Goal: Complete application form: Complete application form

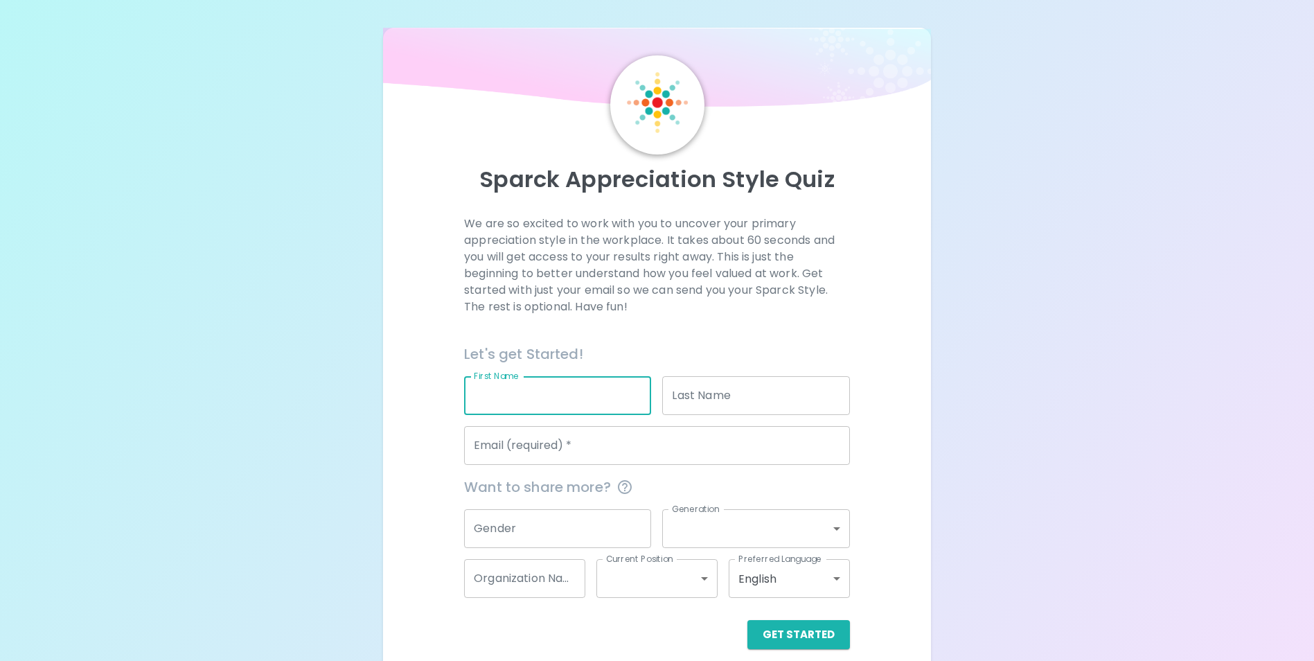
click at [520, 395] on input "First Name" at bounding box center [557, 395] width 187 height 39
type input "[PERSON_NAME]"
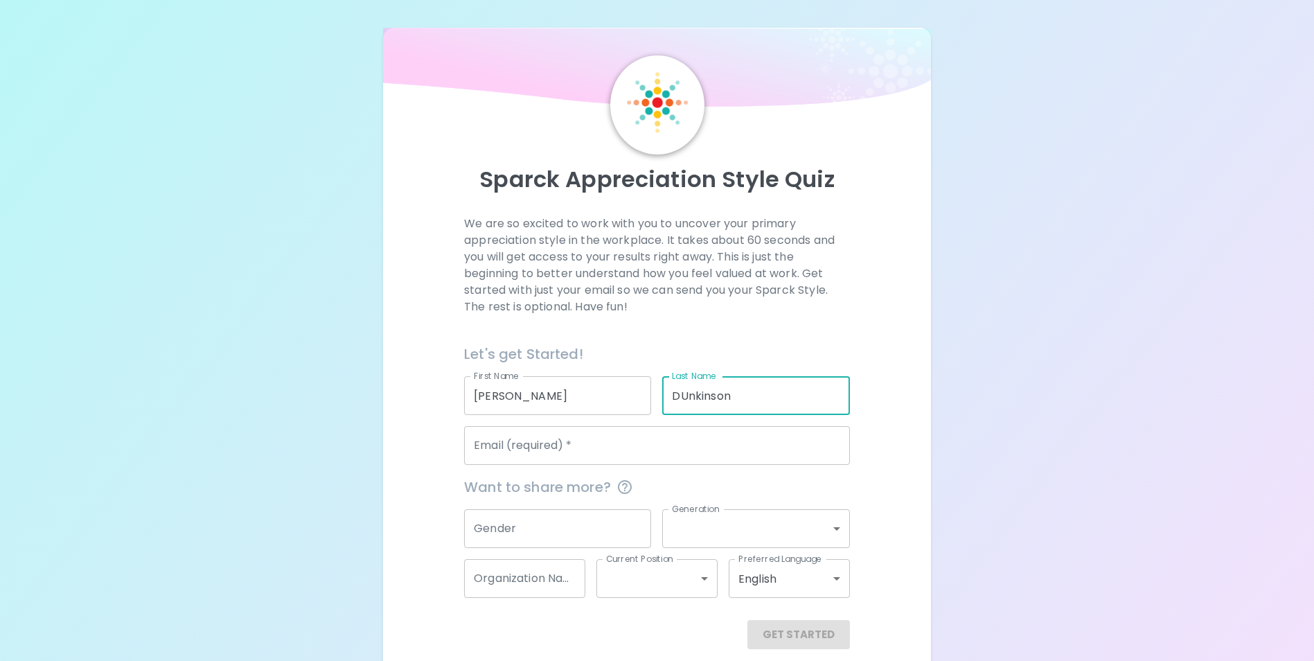
type input "DUnkinson"
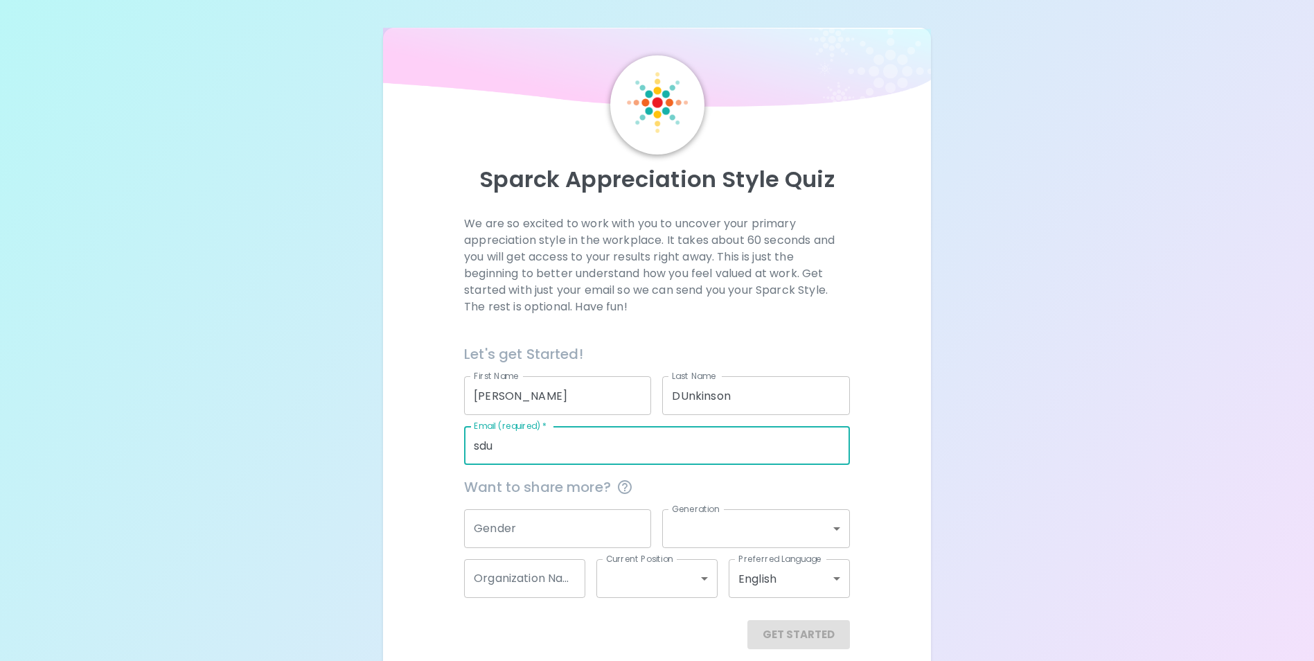
type input "[EMAIL_ADDRESS][DOMAIN_NAME]"
type input "DPH - Public Health"
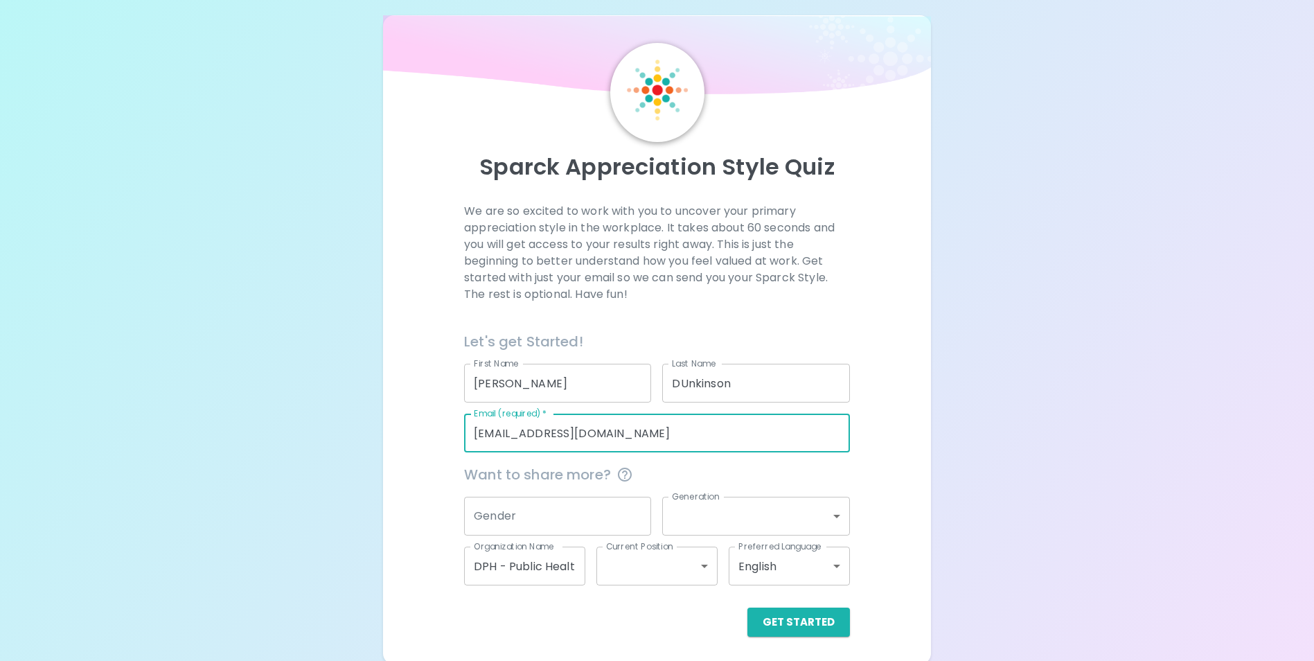
scroll to position [16, 0]
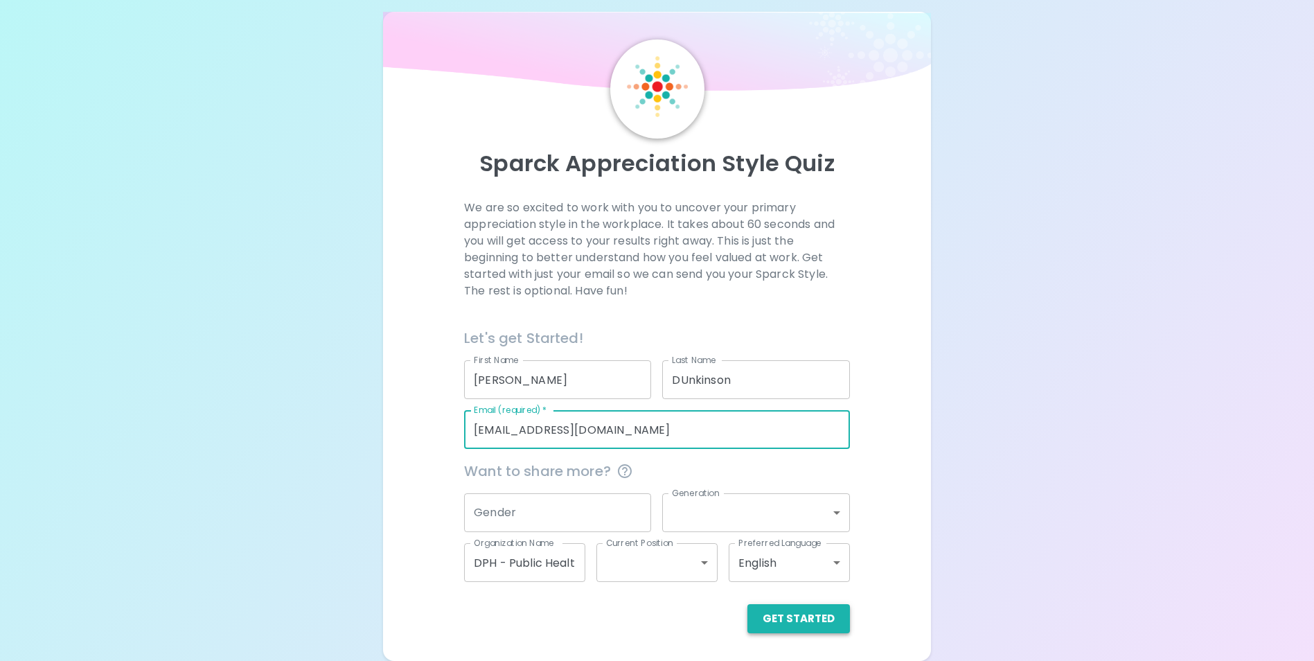
click at [782, 625] on button "Get Started" at bounding box center [798, 618] width 102 height 29
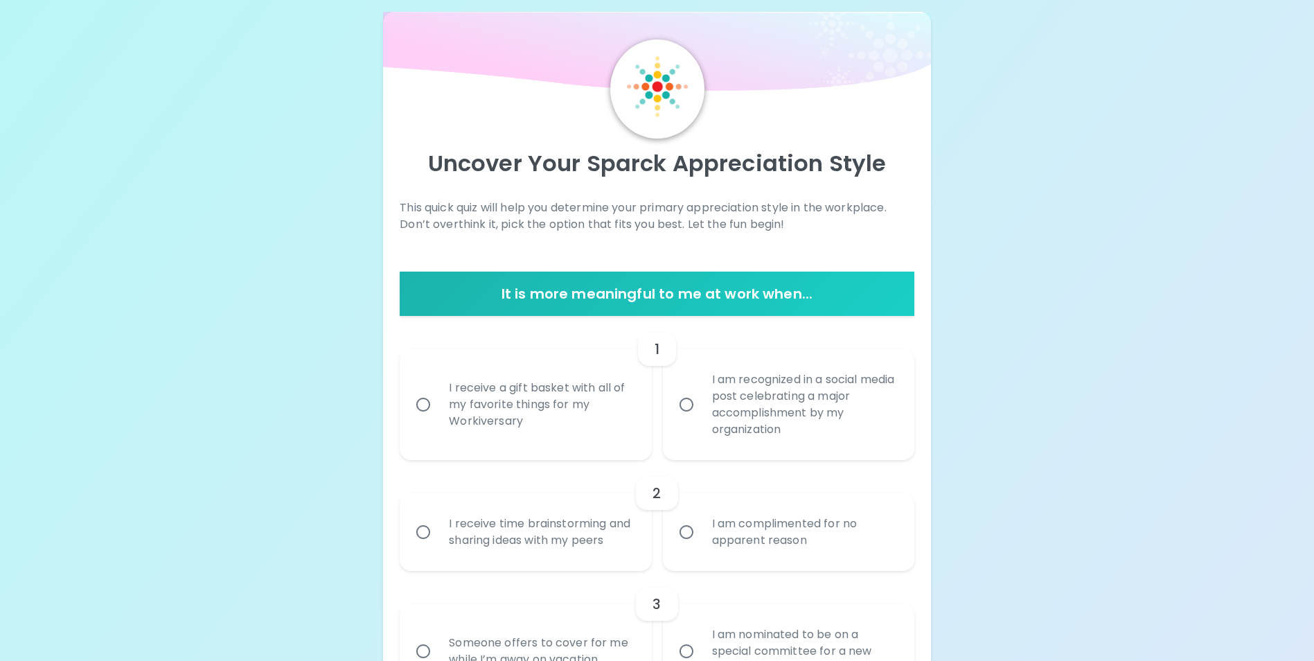
click at [823, 537] on div "I am complimented for no apparent reason" at bounding box center [804, 532] width 206 height 66
click at [701, 537] on input "I am complimented for no apparent reason" at bounding box center [686, 531] width 29 height 29
radio input "true"
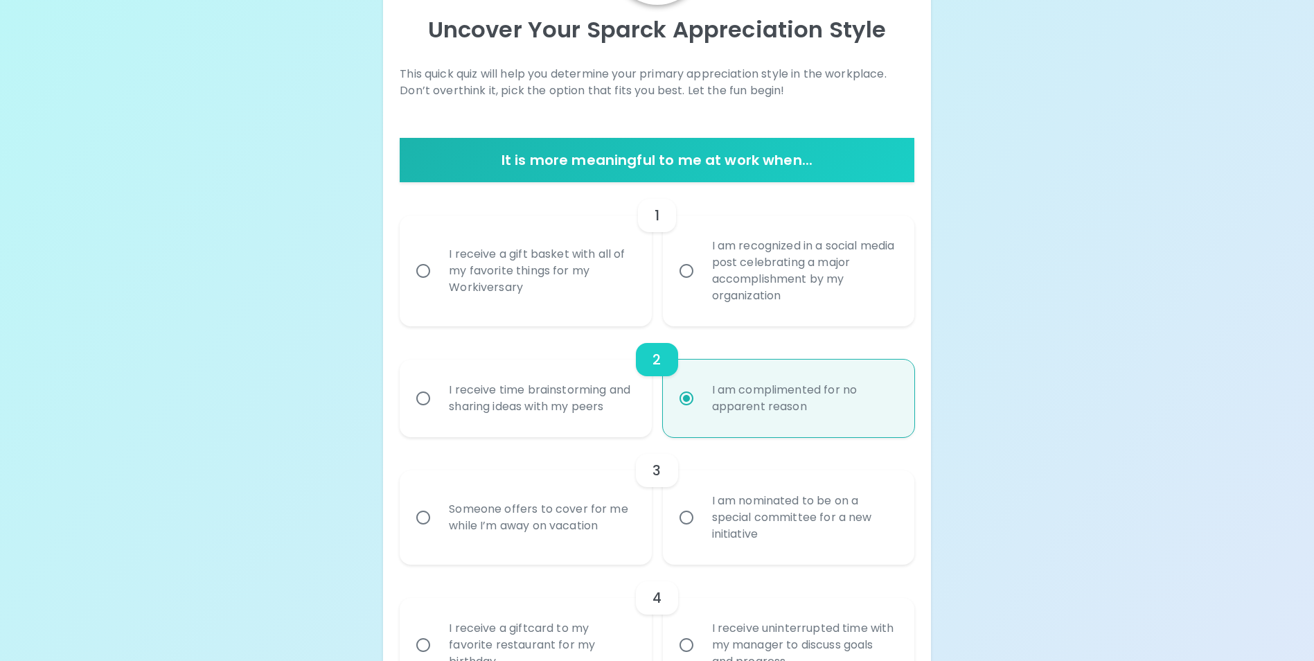
scroll to position [127, 0]
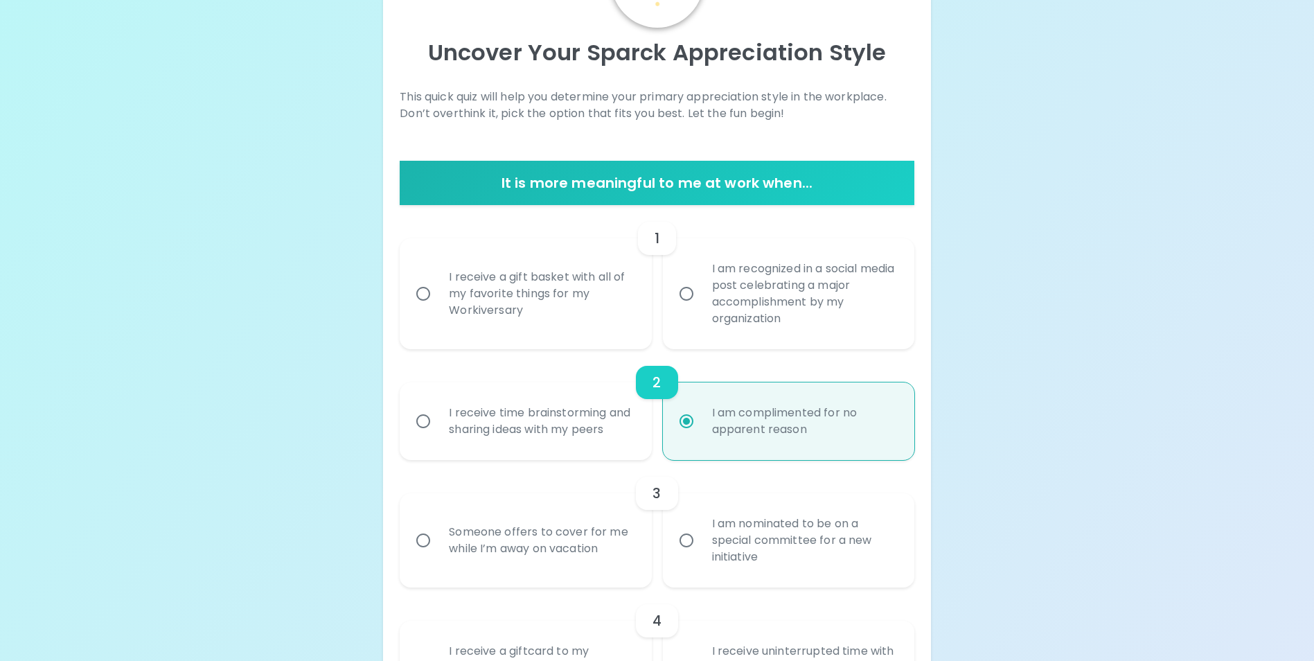
click at [777, 310] on div "I am recognized in a social media post celebrating a major accomplishment by my…" at bounding box center [804, 294] width 206 height 100
click at [701, 308] on input "I am recognized in a social media post celebrating a major accomplishment by my…" at bounding box center [686, 293] width 29 height 29
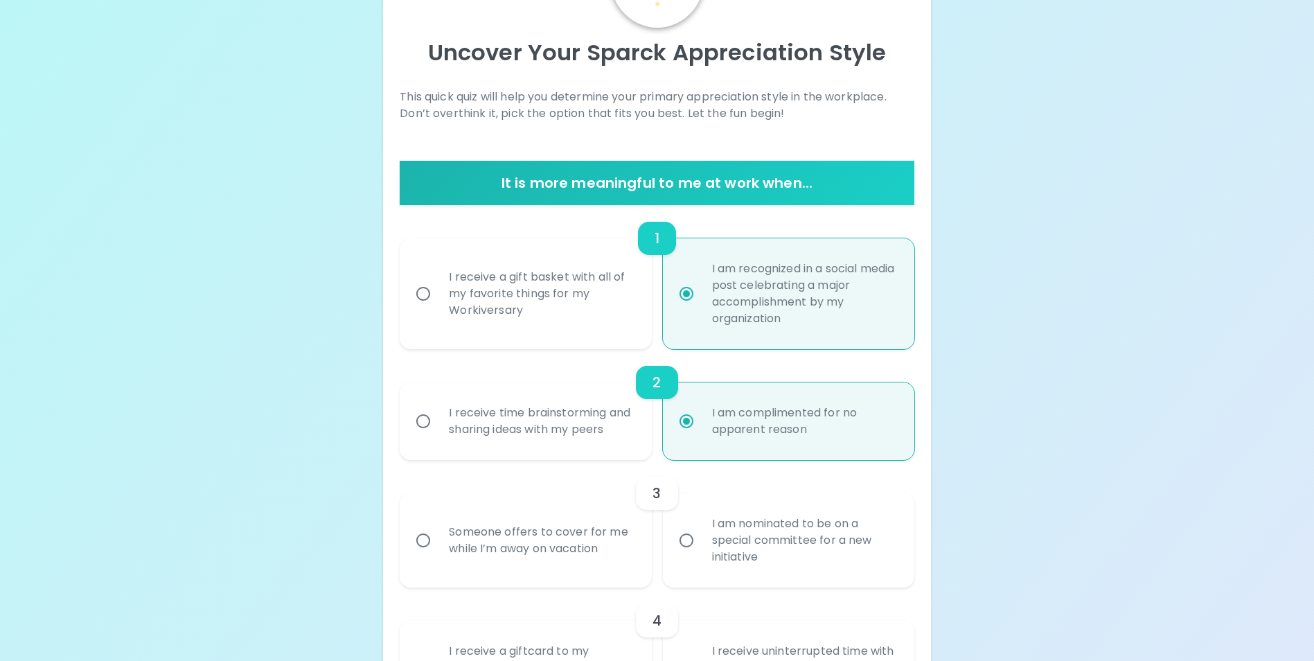
scroll to position [237, 0]
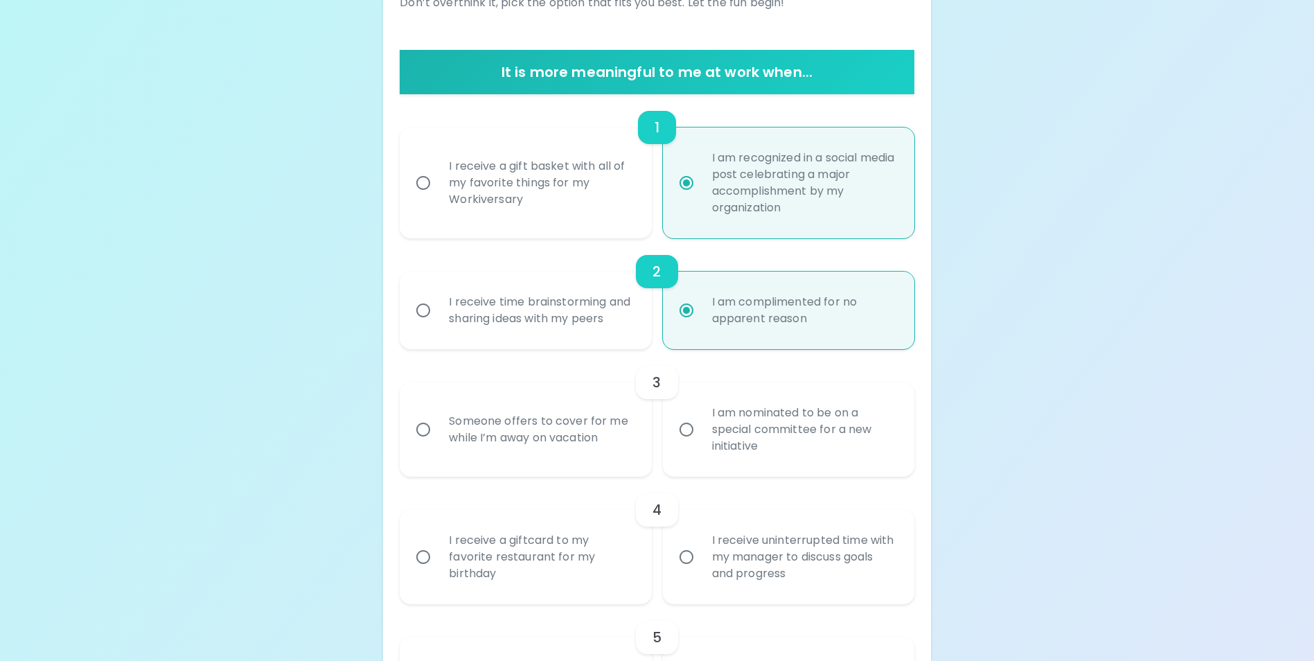
radio input "true"
click at [487, 415] on div "Someone offers to cover for me while I’m away on vacation" at bounding box center [541, 429] width 206 height 66
click at [438, 415] on input "Someone offers to cover for me while I’m away on vacation" at bounding box center [423, 429] width 29 height 29
radio input "true"
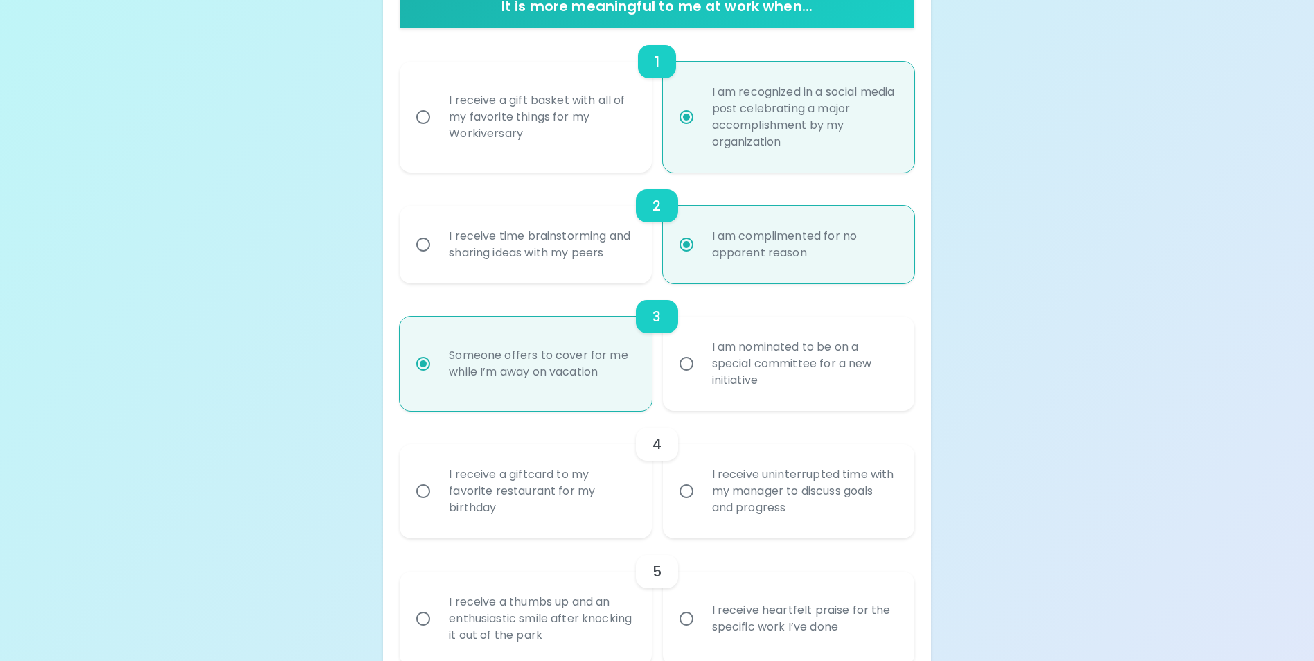
scroll to position [348, 0]
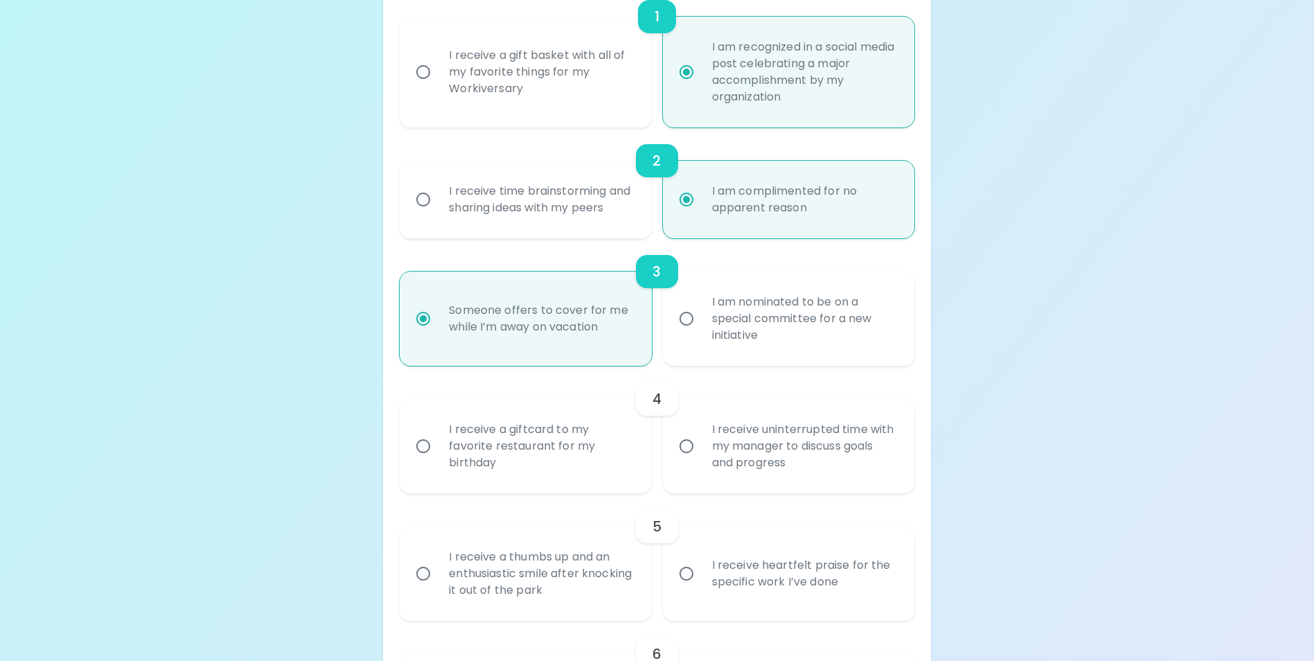
radio input "true"
click at [485, 440] on div "I receive a giftcard to my favorite restaurant for my birthday" at bounding box center [541, 445] width 206 height 83
click at [438, 440] on input "I receive a giftcard to my favorite restaurant for my birthday" at bounding box center [423, 445] width 29 height 29
radio input "false"
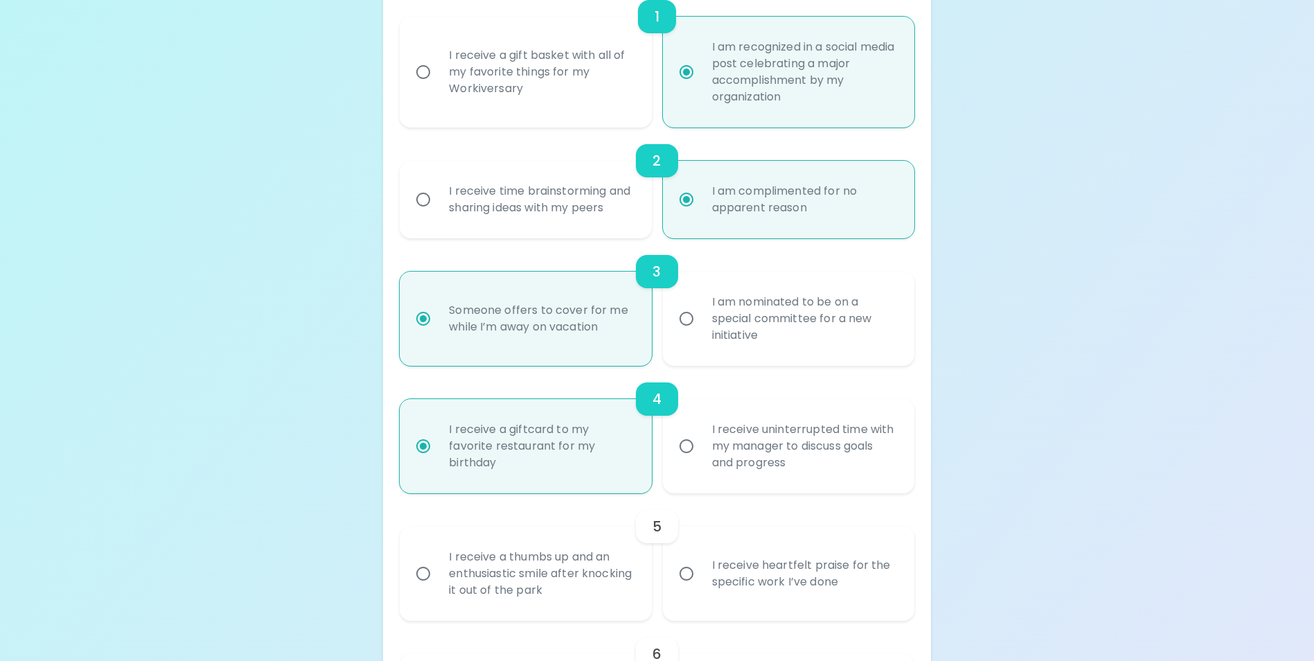
scroll to position [459, 0]
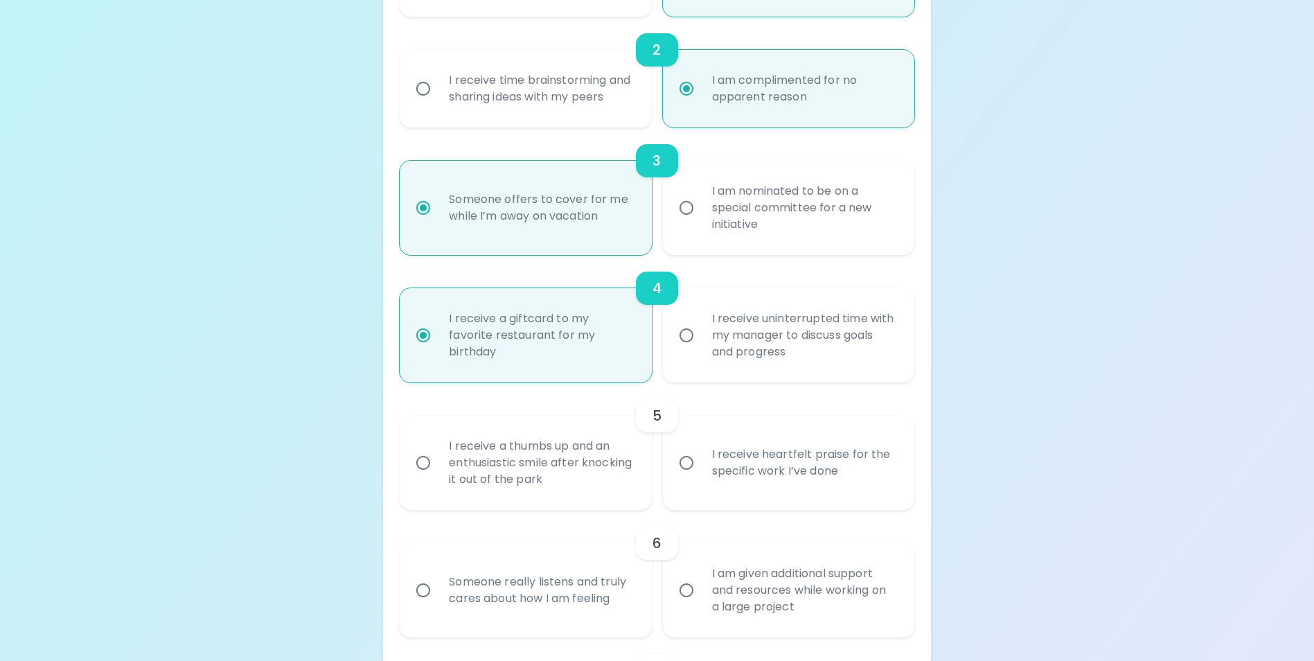
radio input "true"
click at [727, 473] on div "I receive heartfelt praise for the specific work I’ve done" at bounding box center [804, 462] width 206 height 66
click at [701, 473] on input "I receive heartfelt praise for the specific work I’ve done" at bounding box center [686, 462] width 29 height 29
radio input "false"
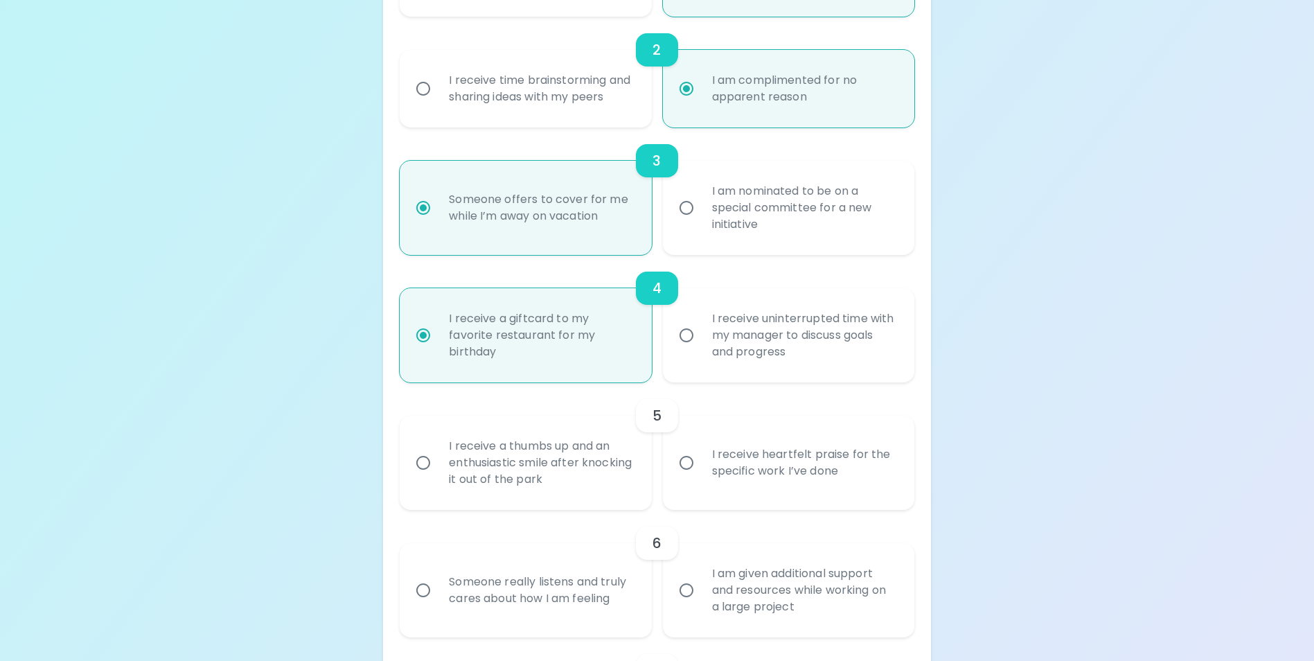
radio input "false"
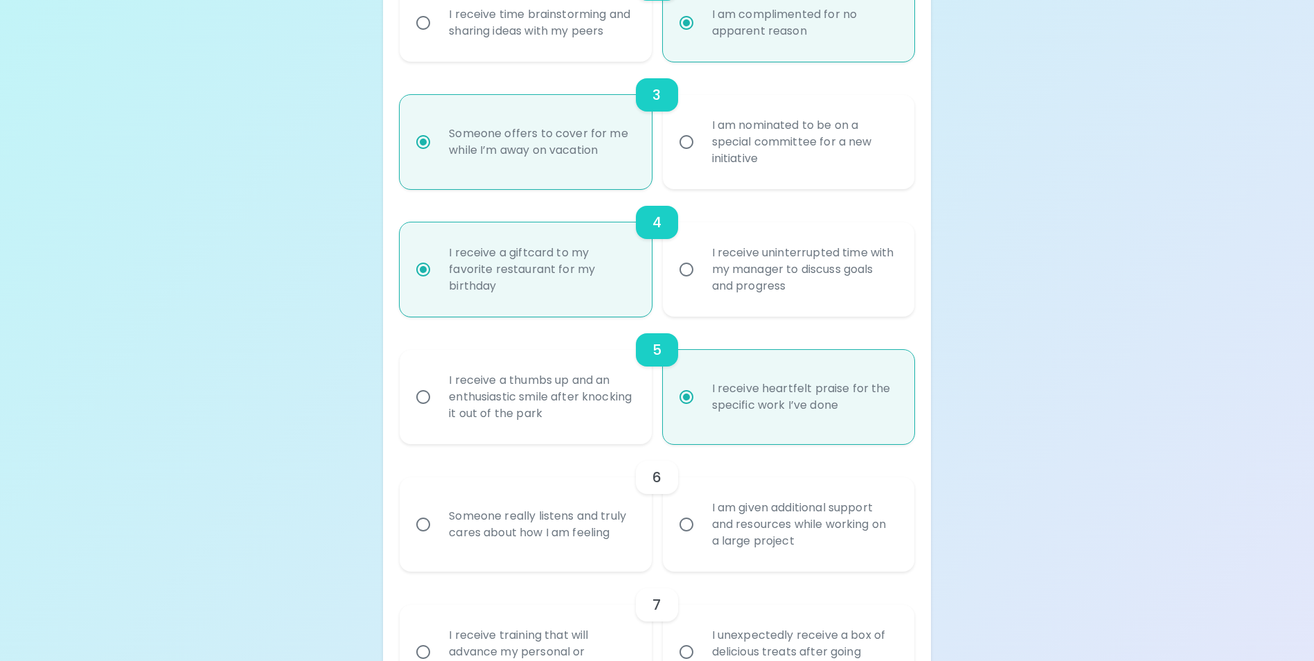
scroll to position [570, 0]
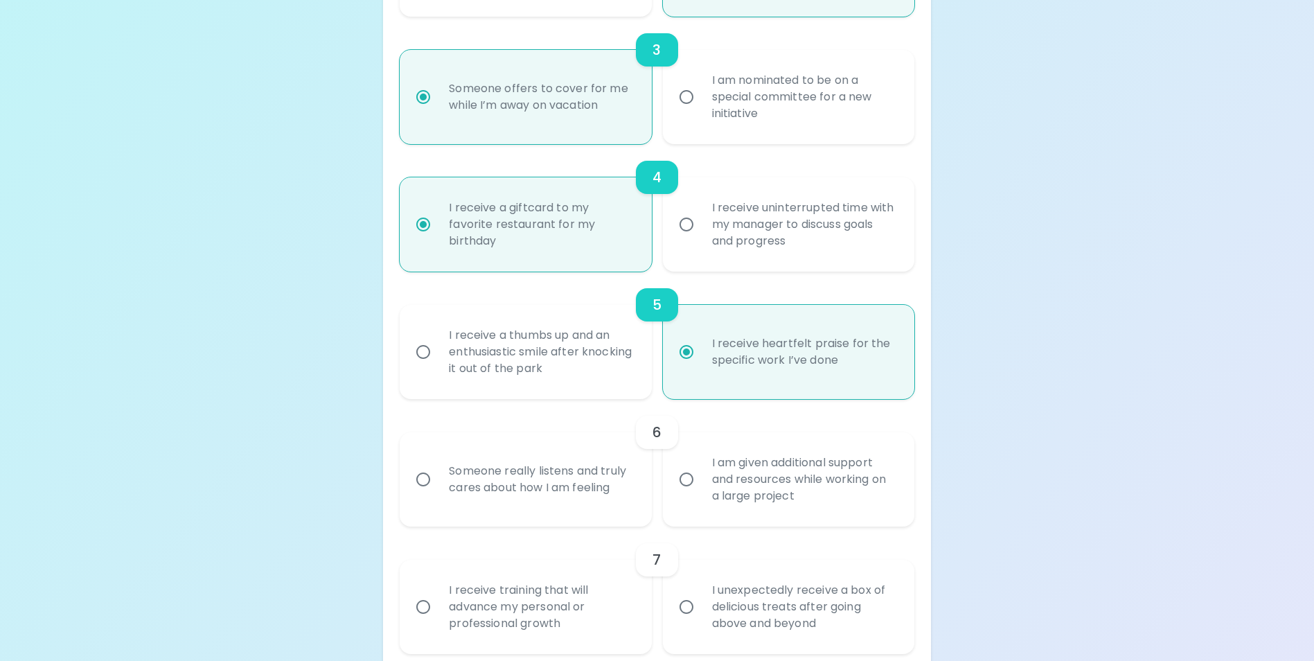
radio input "true"
click at [463, 489] on div "Someone really listens and truly cares about how I am feeling" at bounding box center [541, 479] width 206 height 66
click at [438, 489] on input "Someone really listens and truly cares about how I am feeling" at bounding box center [423, 479] width 29 height 29
radio input "false"
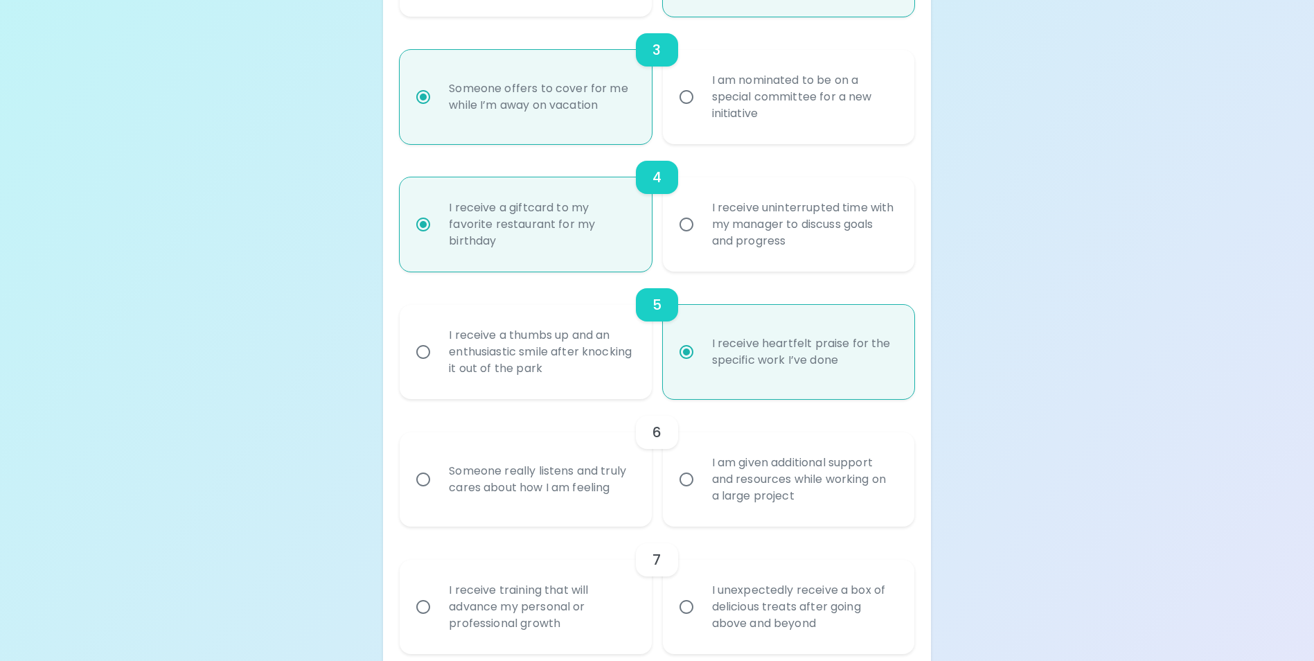
radio input "false"
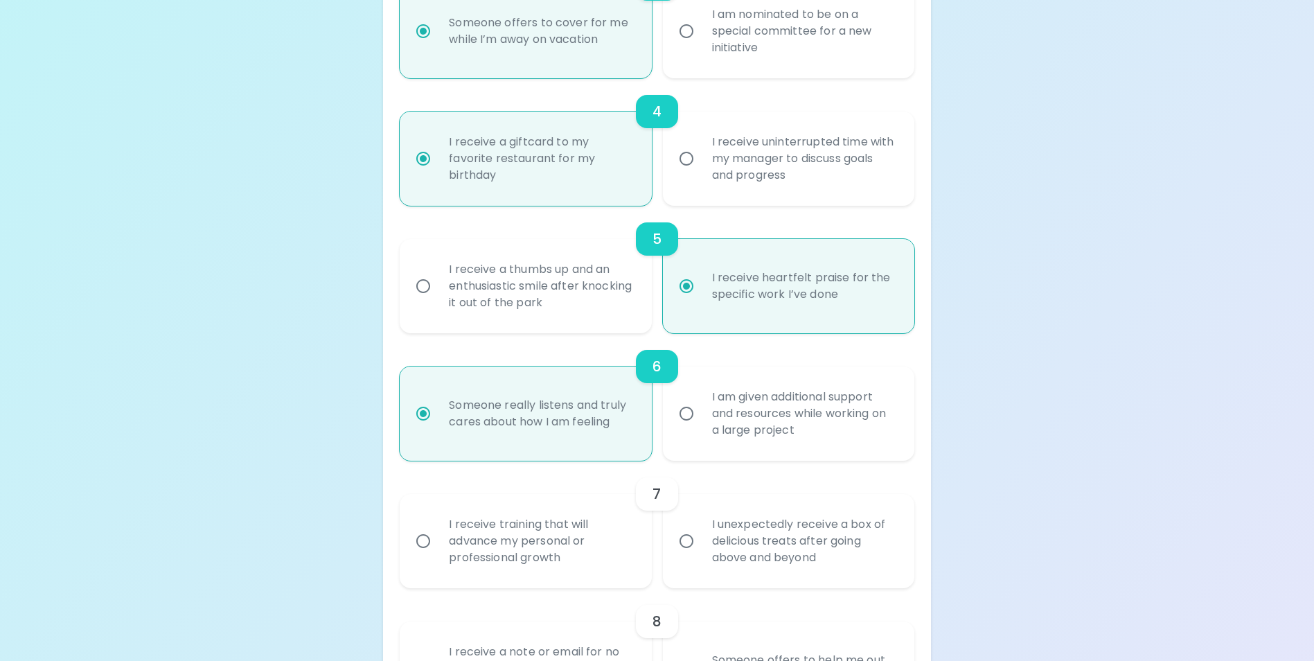
scroll to position [681, 0]
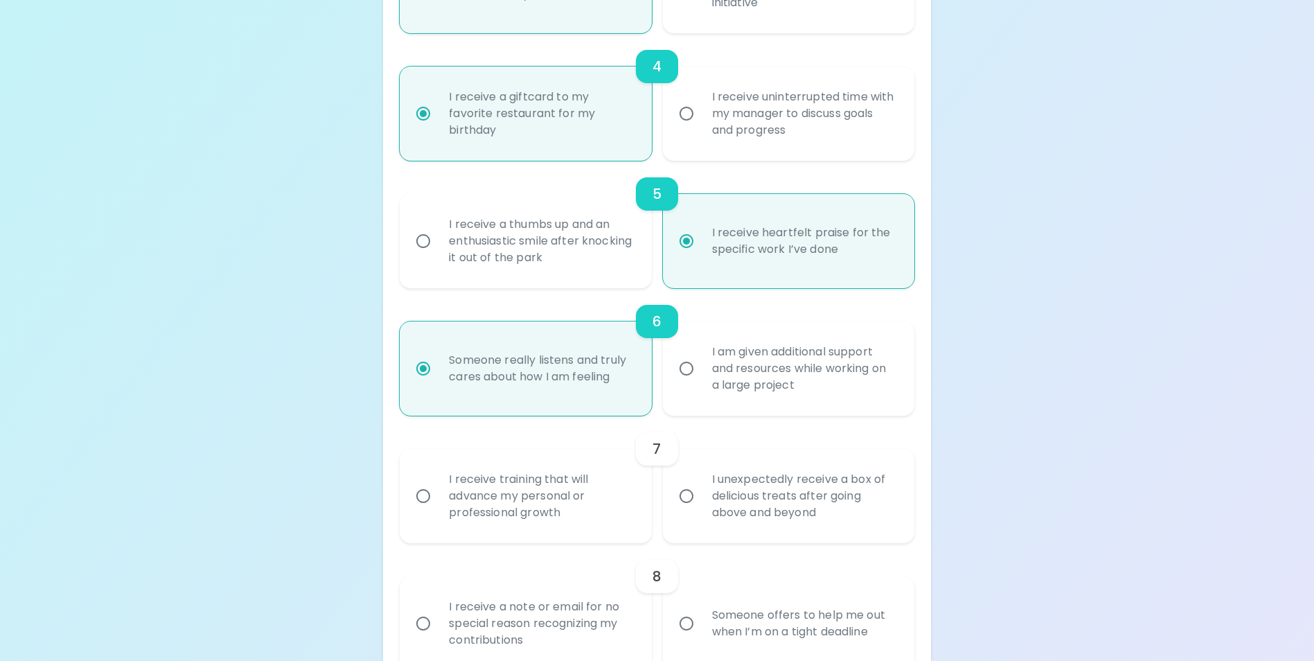
radio input "true"
click at [533, 503] on div "I receive training that will advance my personal or professional growth" at bounding box center [541, 495] width 206 height 83
click at [438, 503] on input "I receive training that will advance my personal or professional growth" at bounding box center [423, 495] width 29 height 29
radio input "false"
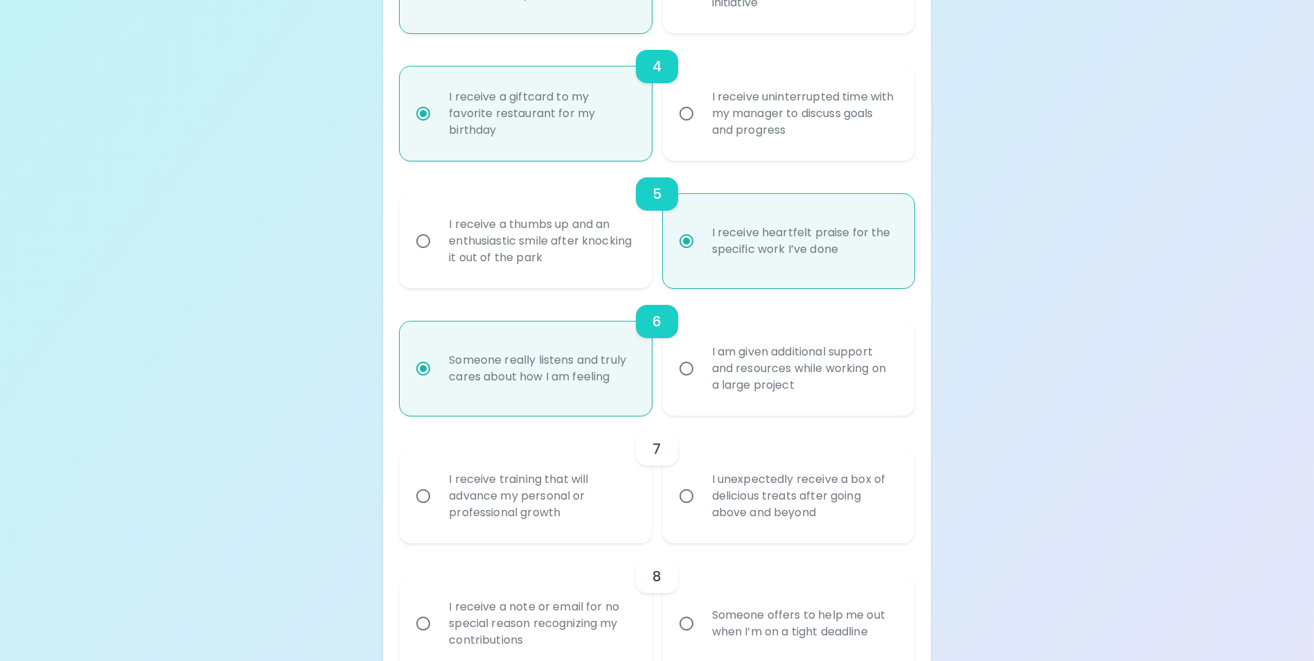
radio input "false"
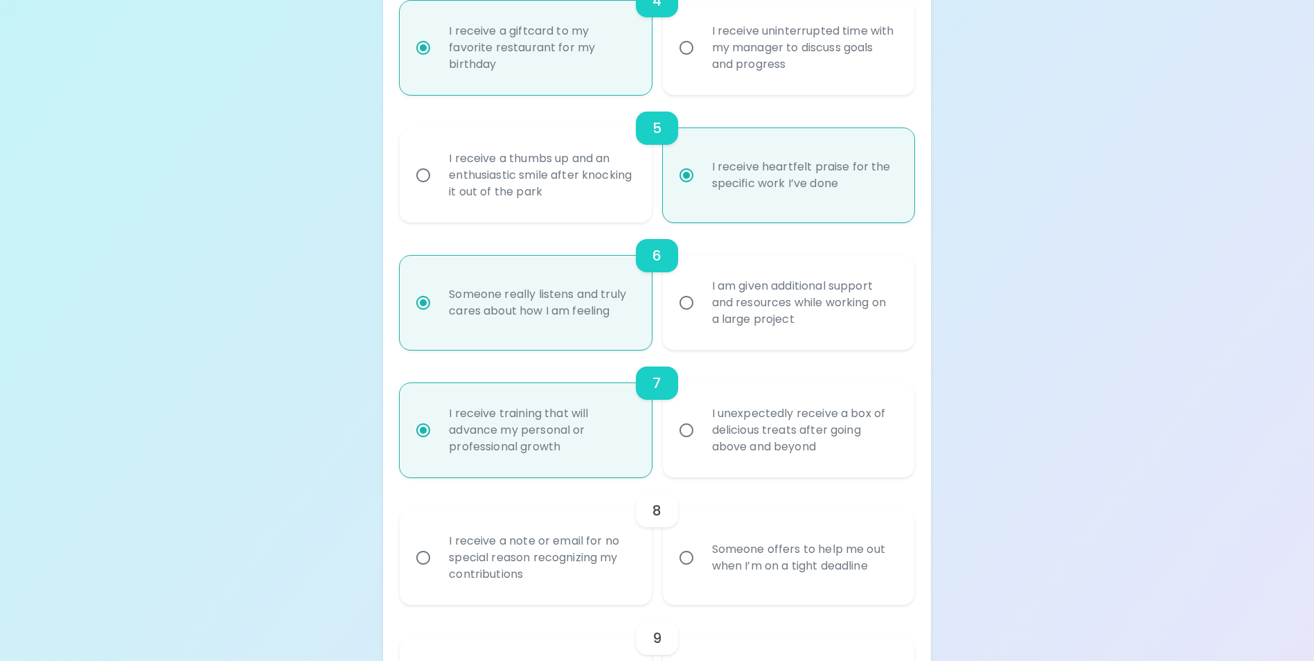
scroll to position [791, 0]
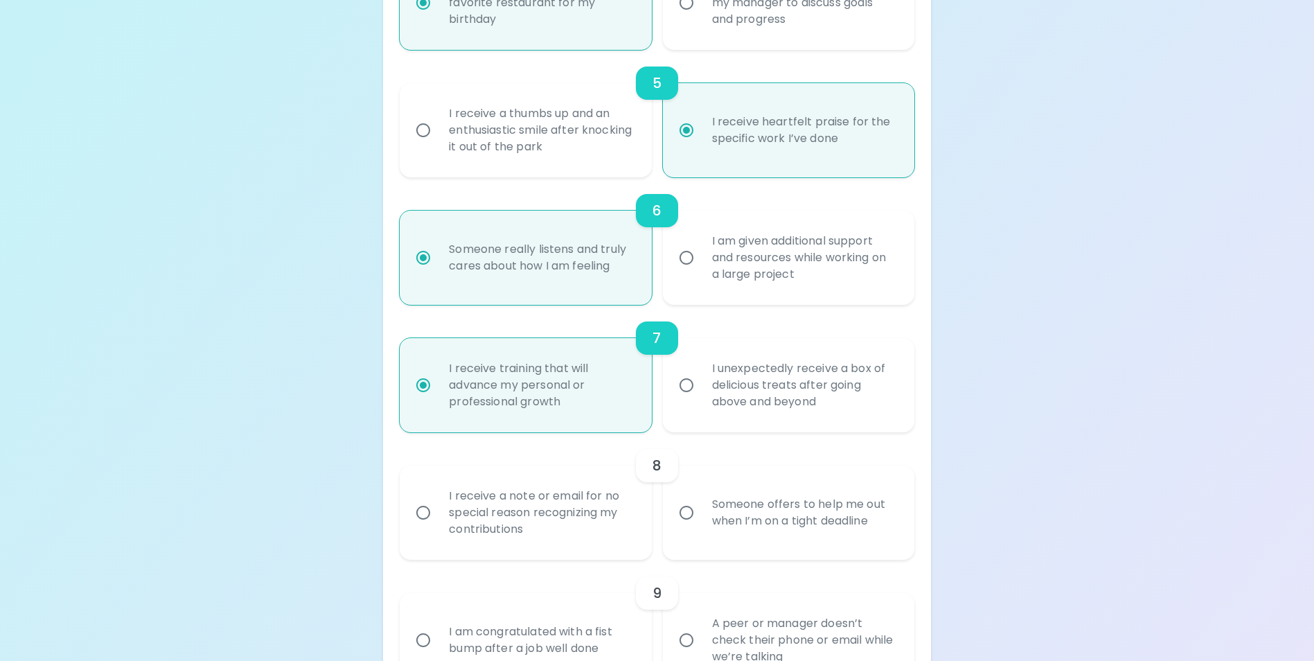
radio input "true"
click at [742, 537] on div "Someone offers to help me out when I’m on a tight deadline" at bounding box center [804, 512] width 206 height 66
click at [701, 527] on input "Someone offers to help me out when I’m on a tight deadline" at bounding box center [686, 512] width 29 height 29
radio input "false"
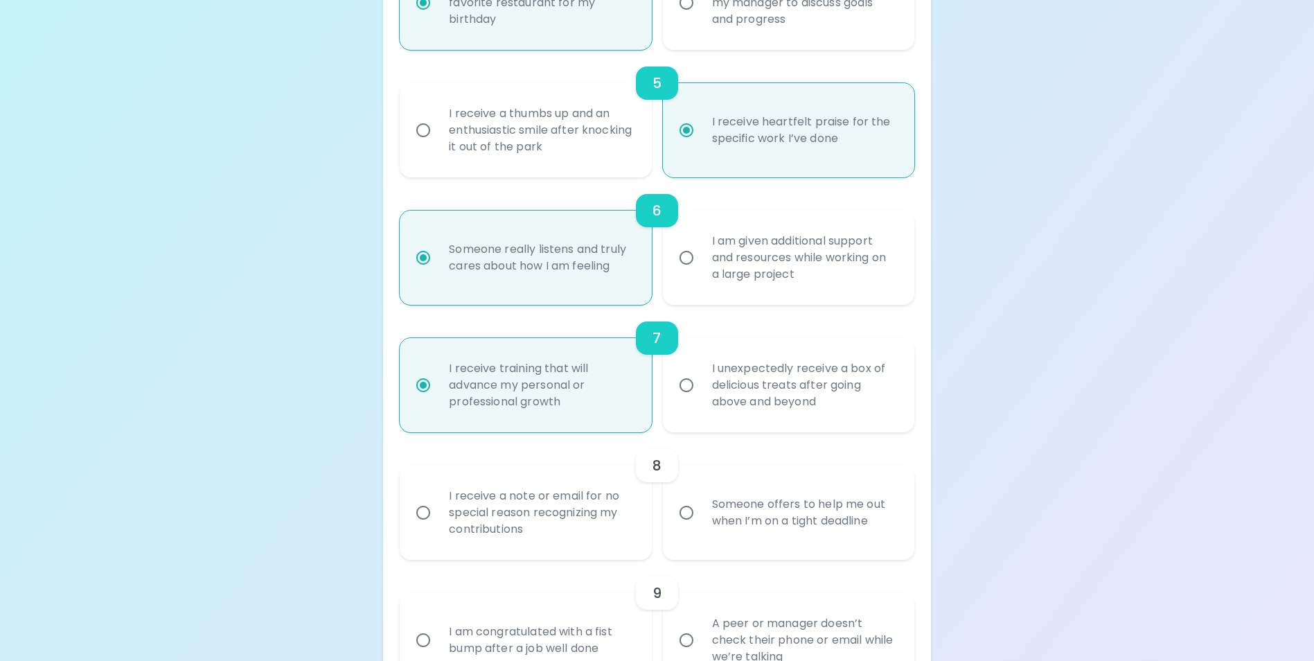
radio input "false"
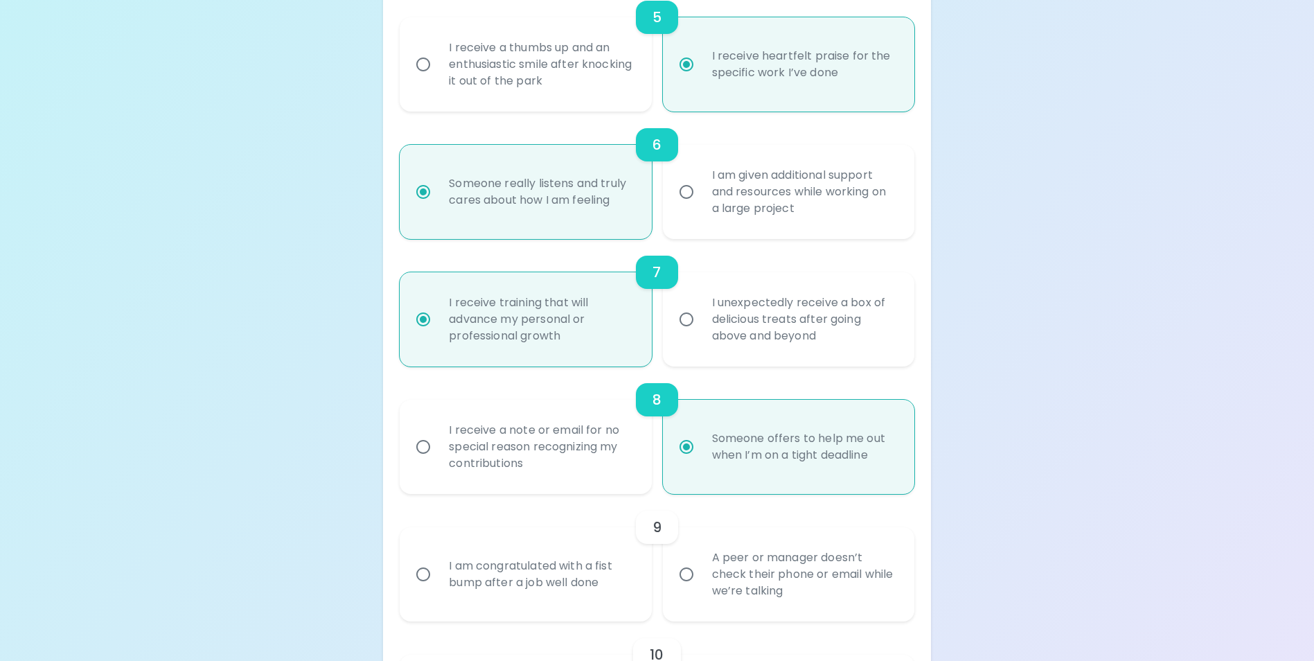
scroll to position [902, 0]
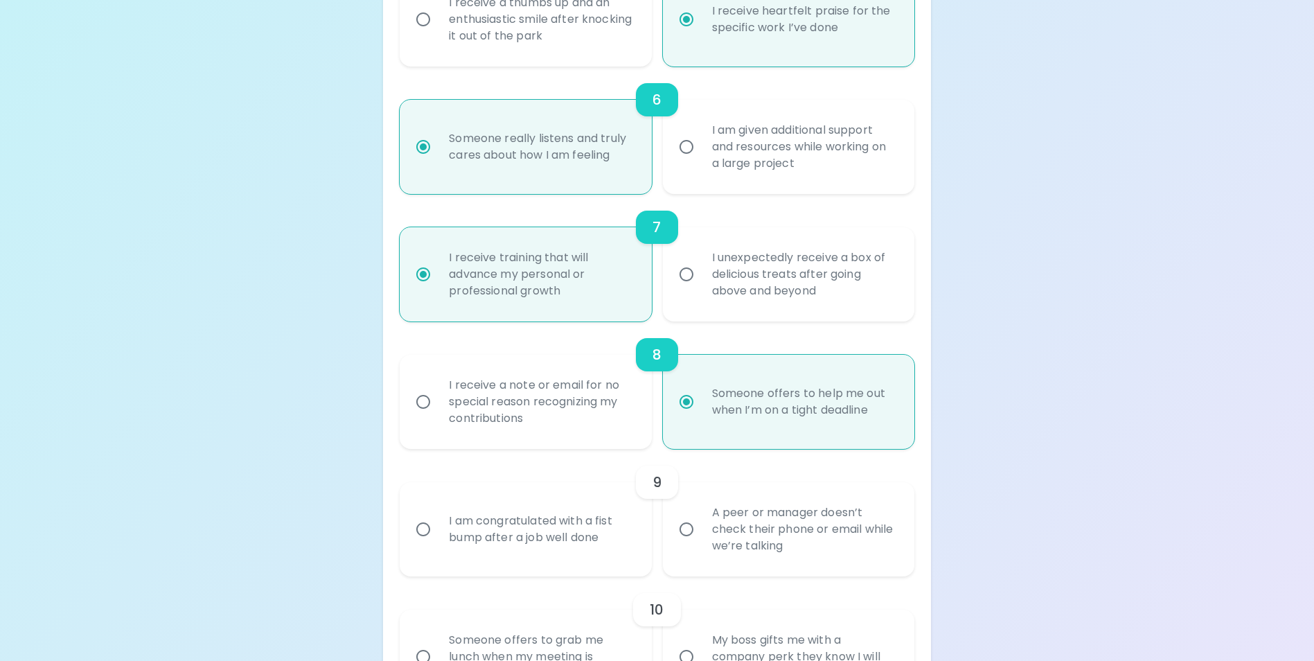
radio input "true"
click at [702, 547] on div "A peer or manager doesn’t check their phone or email while we’re talking" at bounding box center [804, 528] width 206 height 83
click at [701, 544] on input "A peer or manager doesn’t check their phone or email while we’re talking" at bounding box center [686, 528] width 29 height 29
radio input "false"
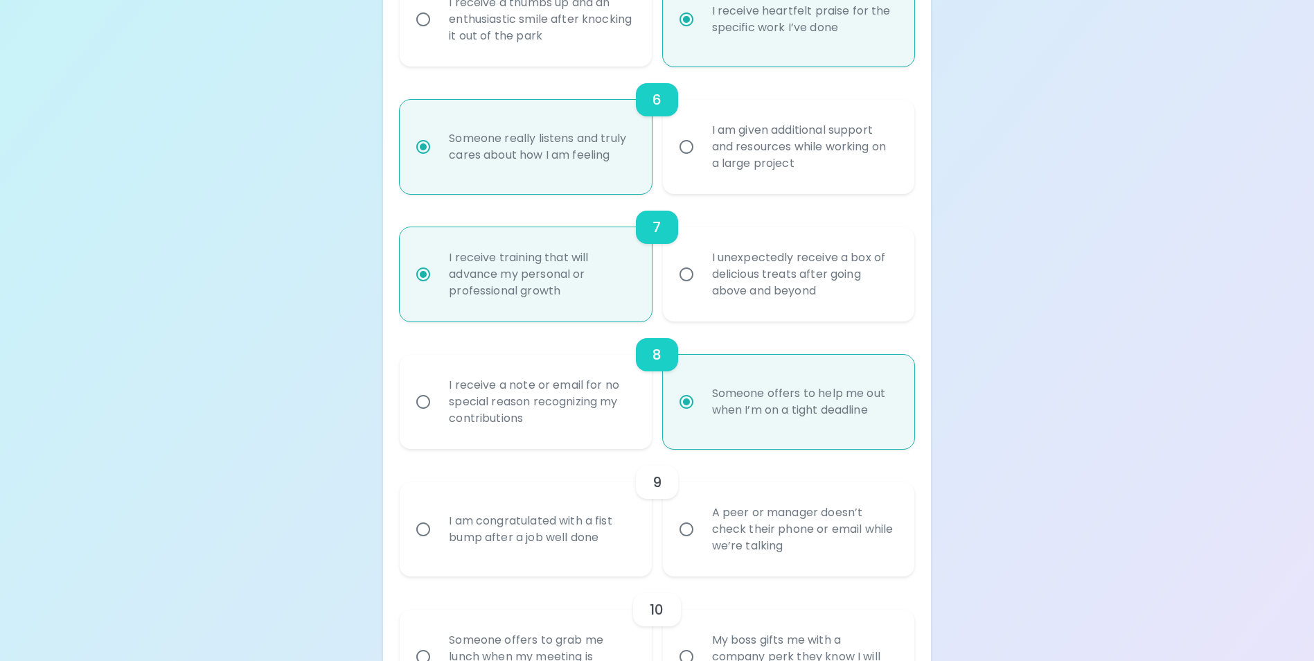
radio input "false"
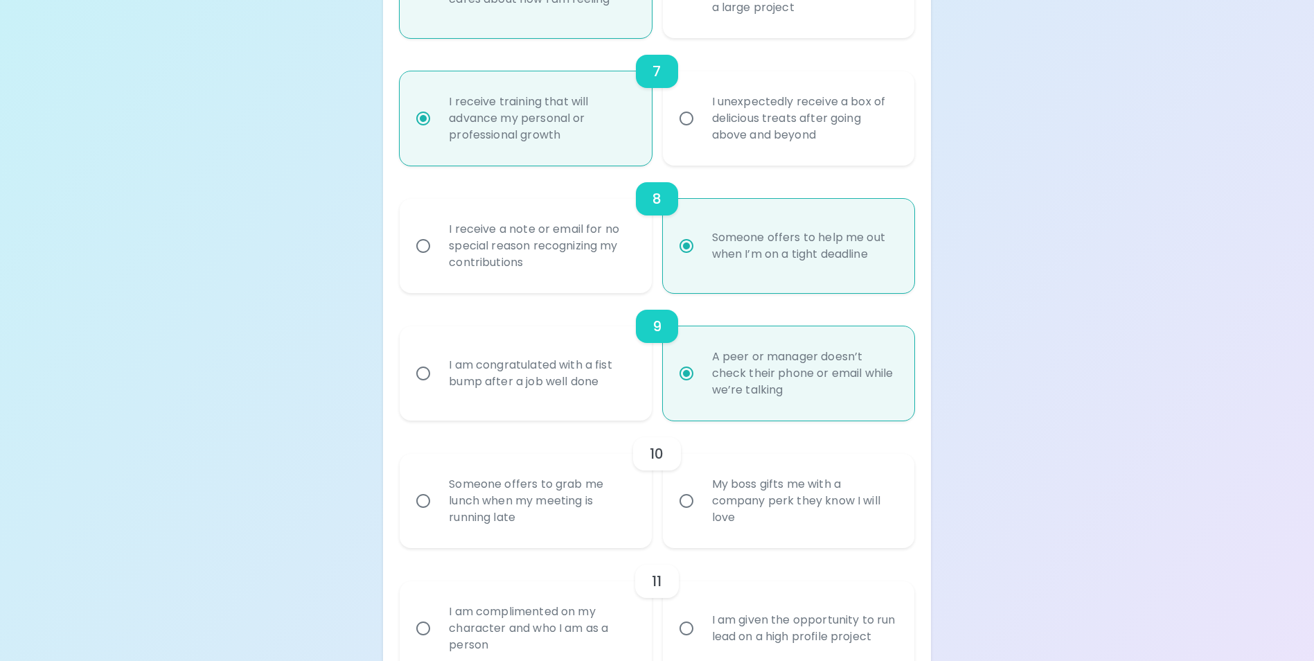
scroll to position [1082, 0]
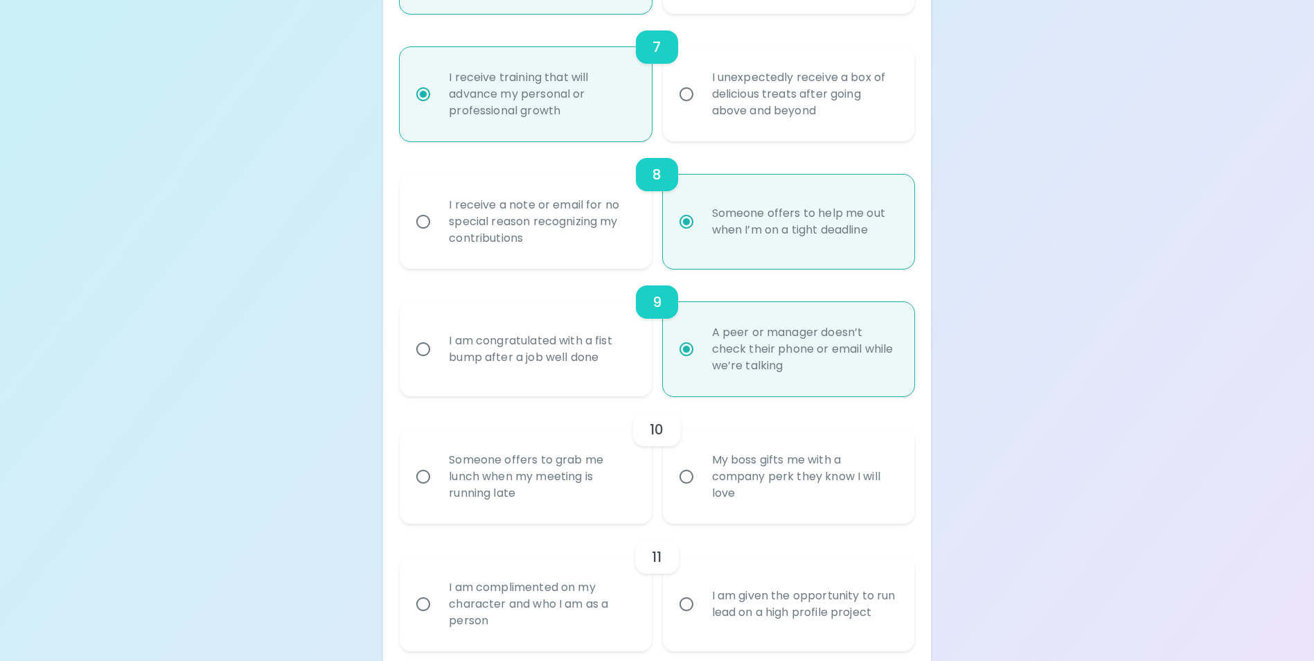
radio input "true"
click at [512, 476] on div "Someone offers to grab me lunch when my meeting is running late" at bounding box center [541, 476] width 206 height 83
click at [438, 476] on input "Someone offers to grab me lunch when my meeting is running late" at bounding box center [423, 476] width 29 height 29
radio input "false"
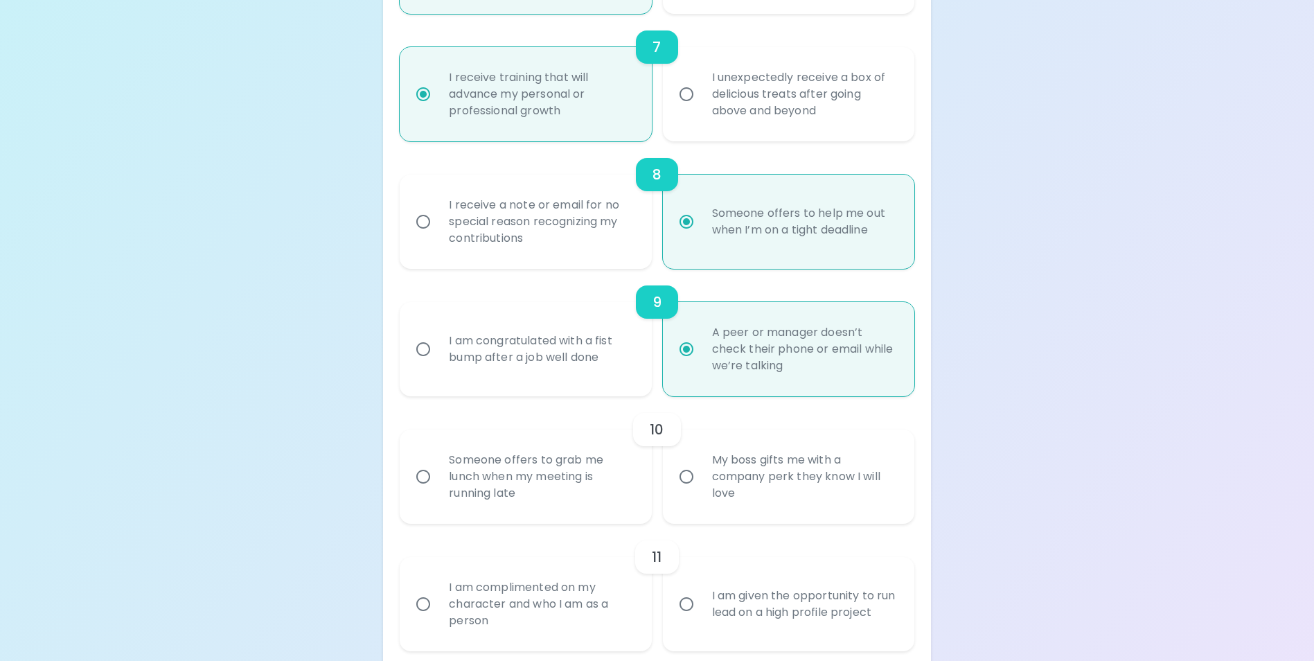
radio input "false"
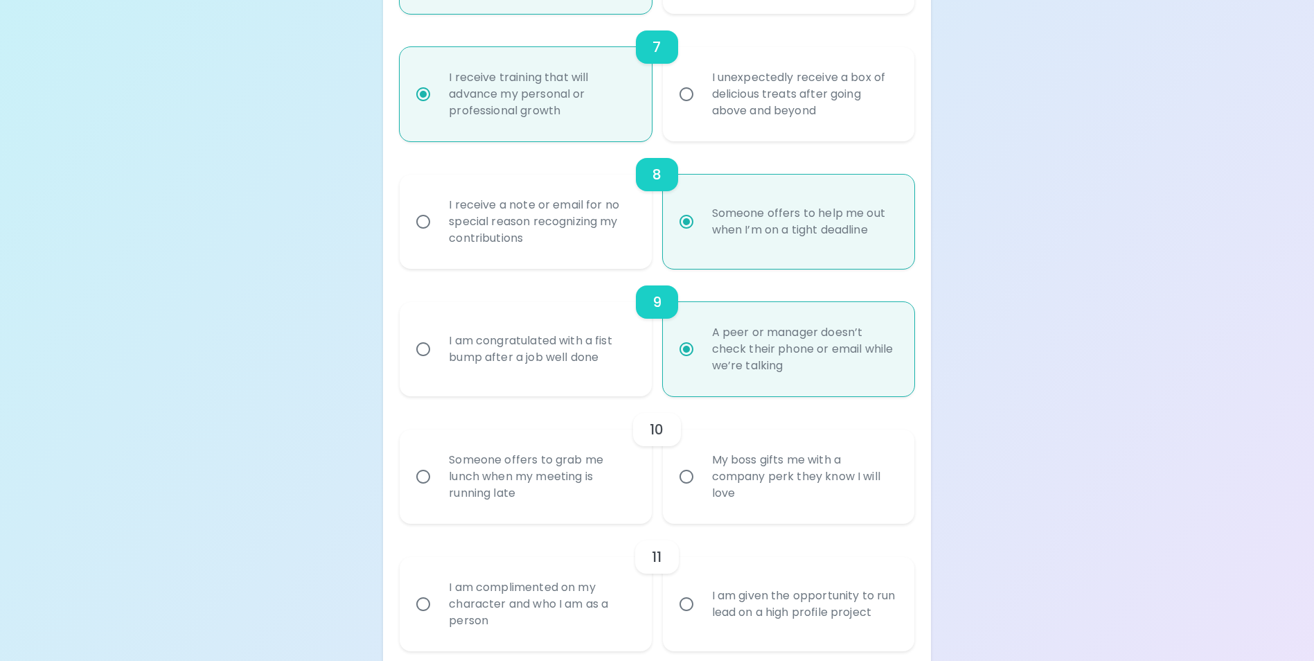
radio input "false"
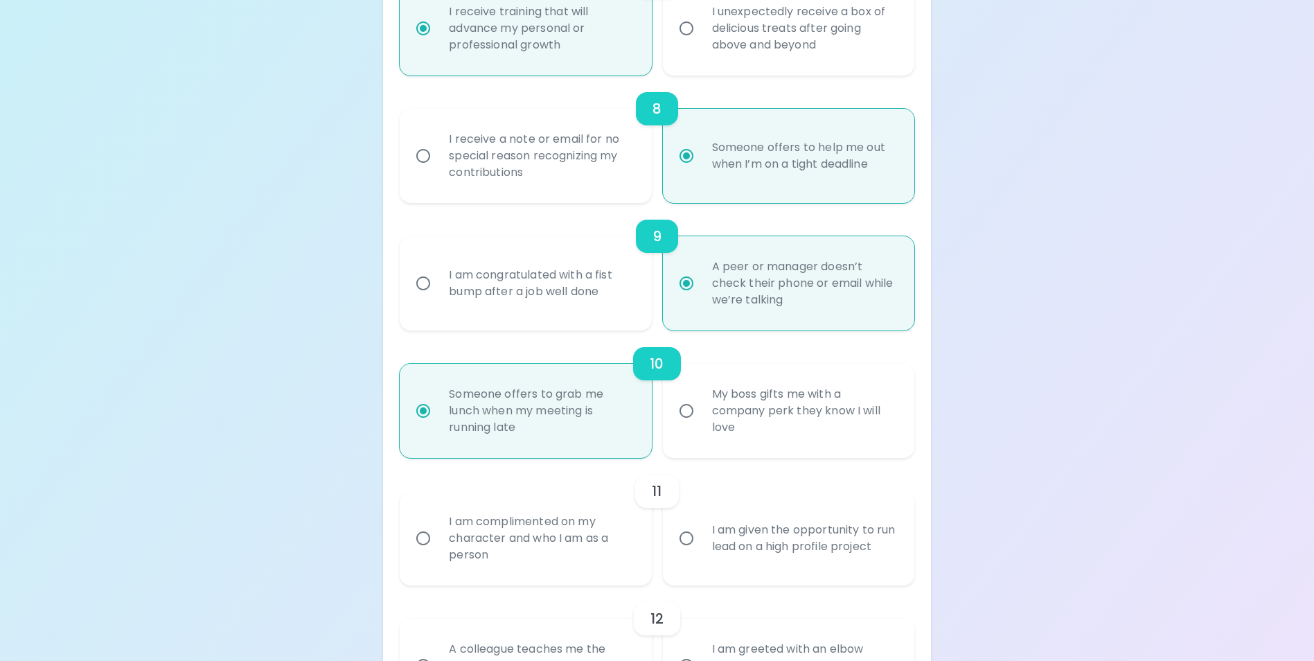
scroll to position [1193, 0]
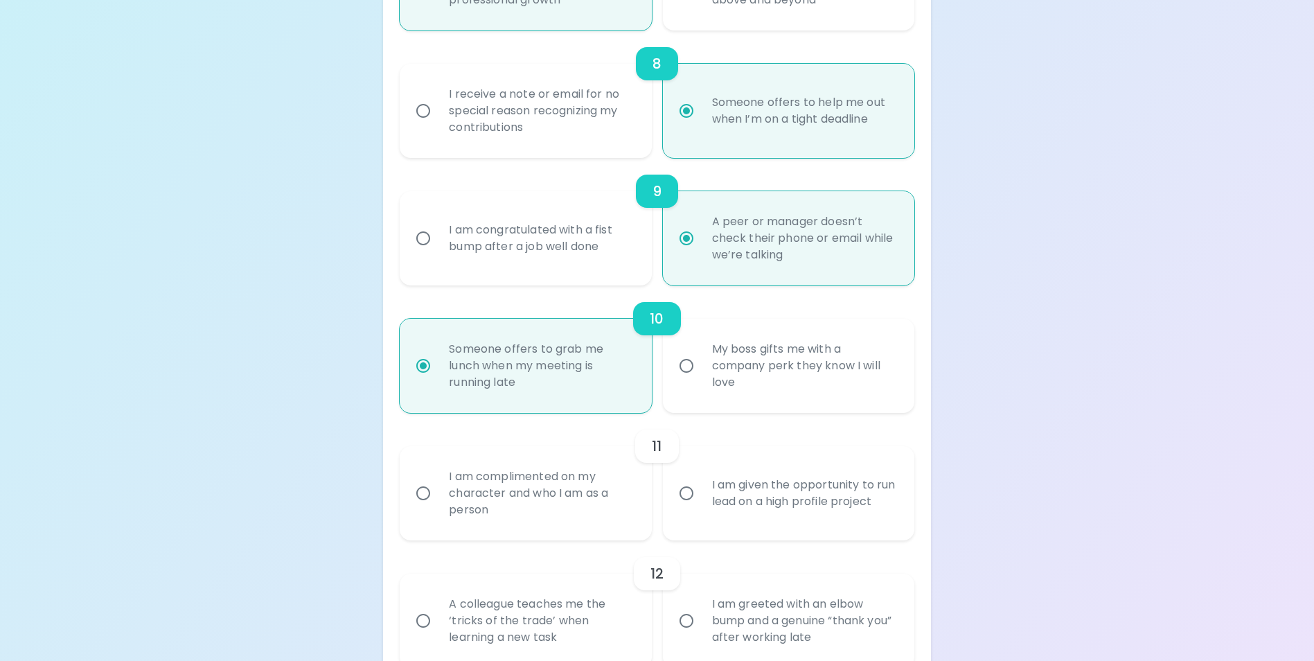
radio input "true"
click at [492, 517] on div "I am complimented on my character and who I am as a person" at bounding box center [541, 492] width 206 height 83
click at [438, 508] on input "I am complimented on my character and who I am as a person" at bounding box center [423, 492] width 29 height 29
radio input "false"
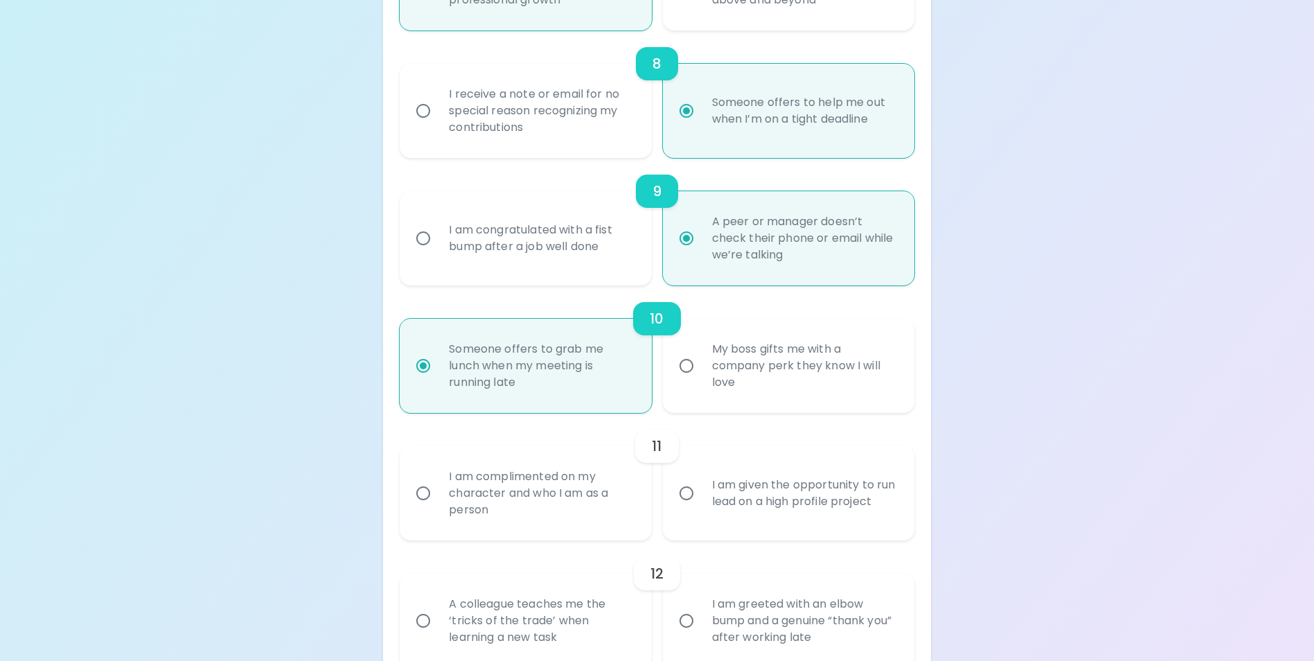
radio input "false"
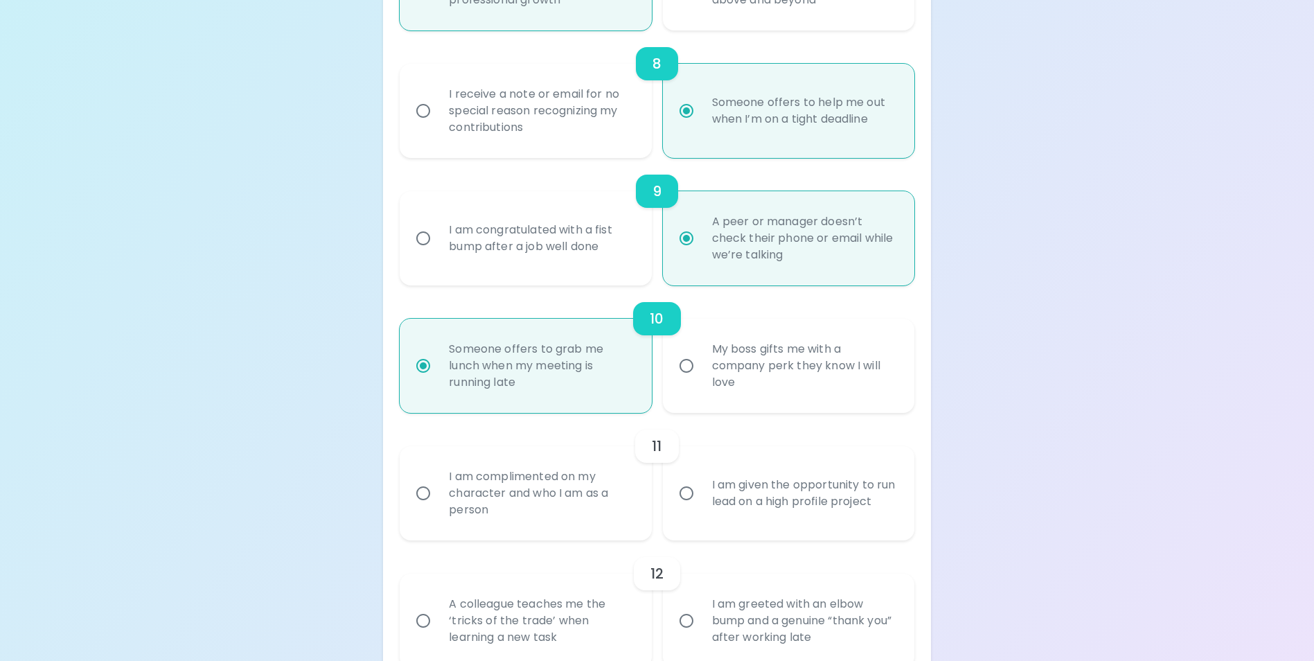
radio input "false"
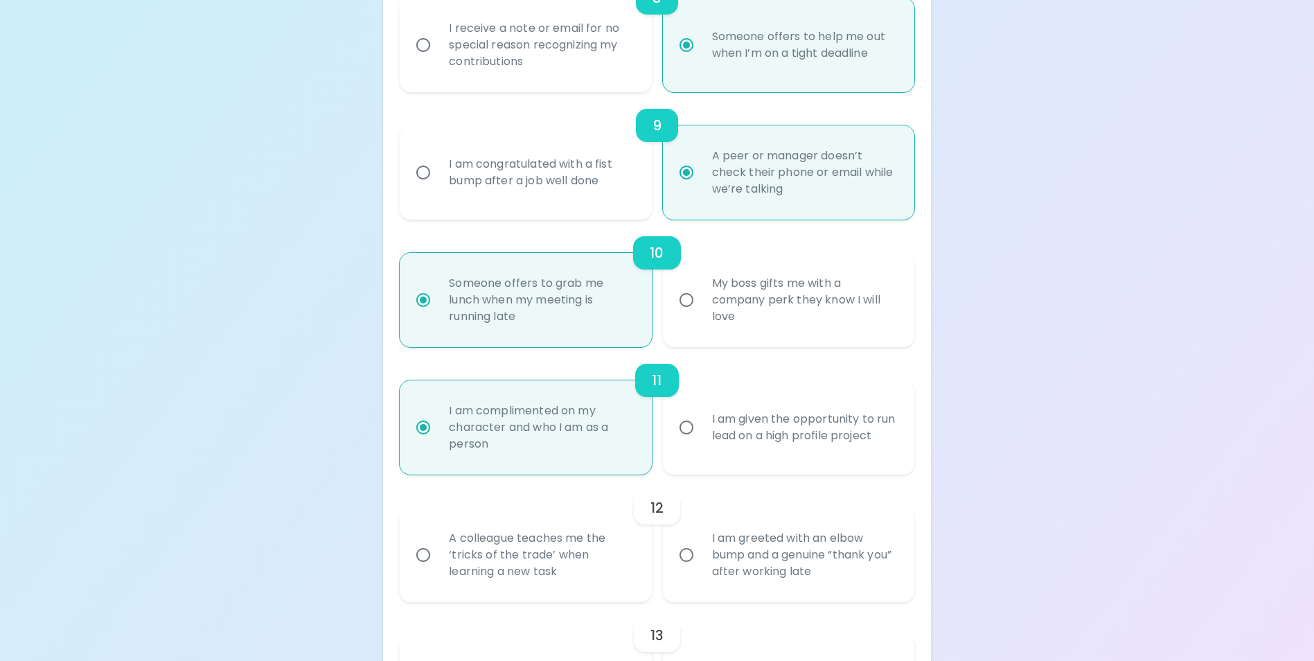
scroll to position [1304, 0]
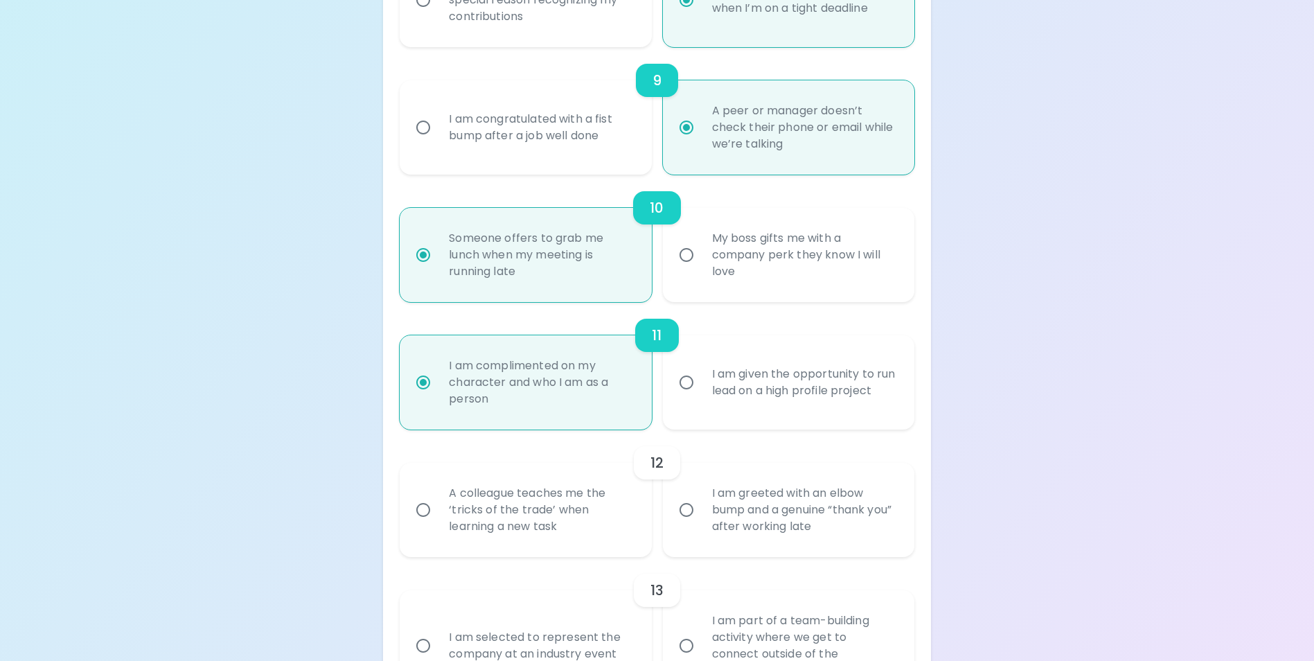
radio input "true"
click at [467, 515] on div "A colleague teaches me the ‘tricks of the trade’ when learning a new task" at bounding box center [541, 509] width 206 height 83
click at [438, 515] on input "A colleague teaches me the ‘tricks of the trade’ when learning a new task" at bounding box center [423, 509] width 29 height 29
radio input "false"
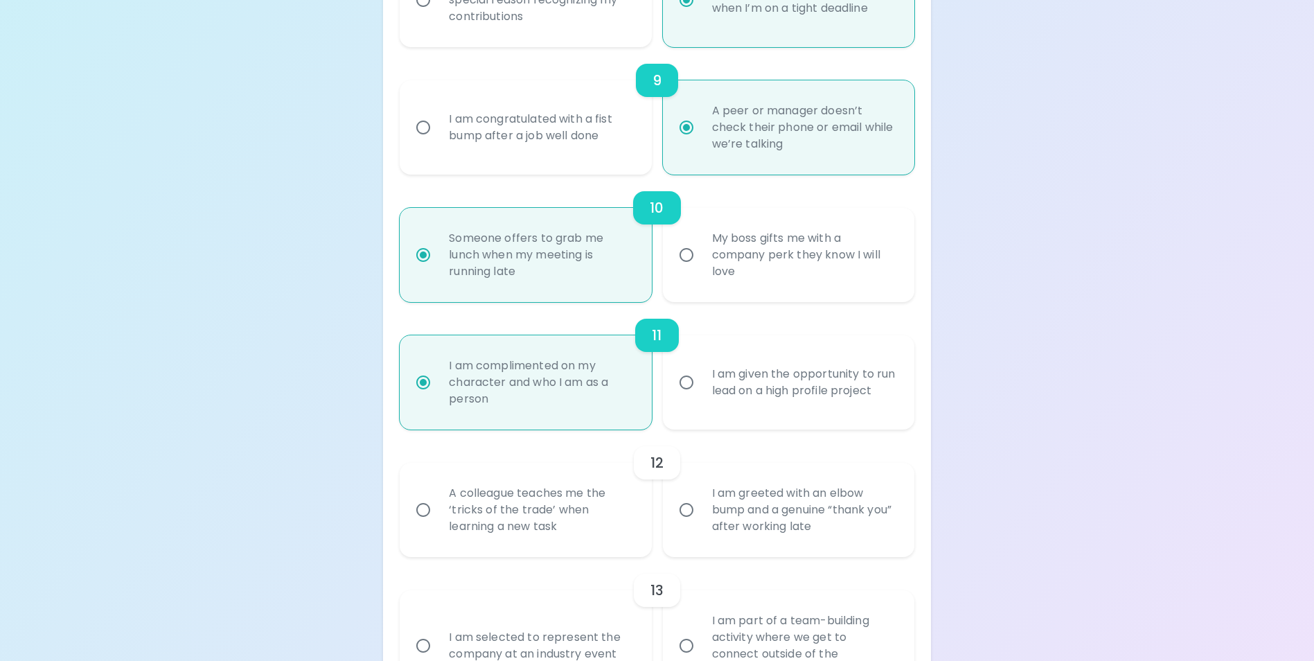
radio input "false"
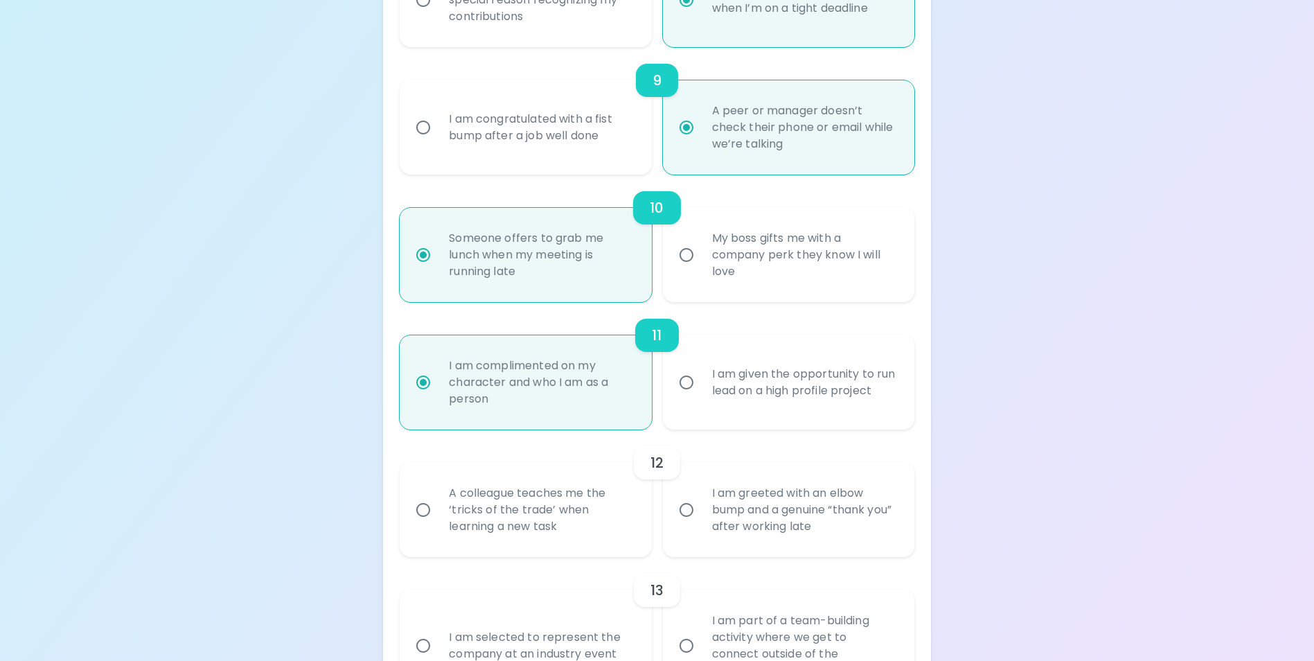
radio input "false"
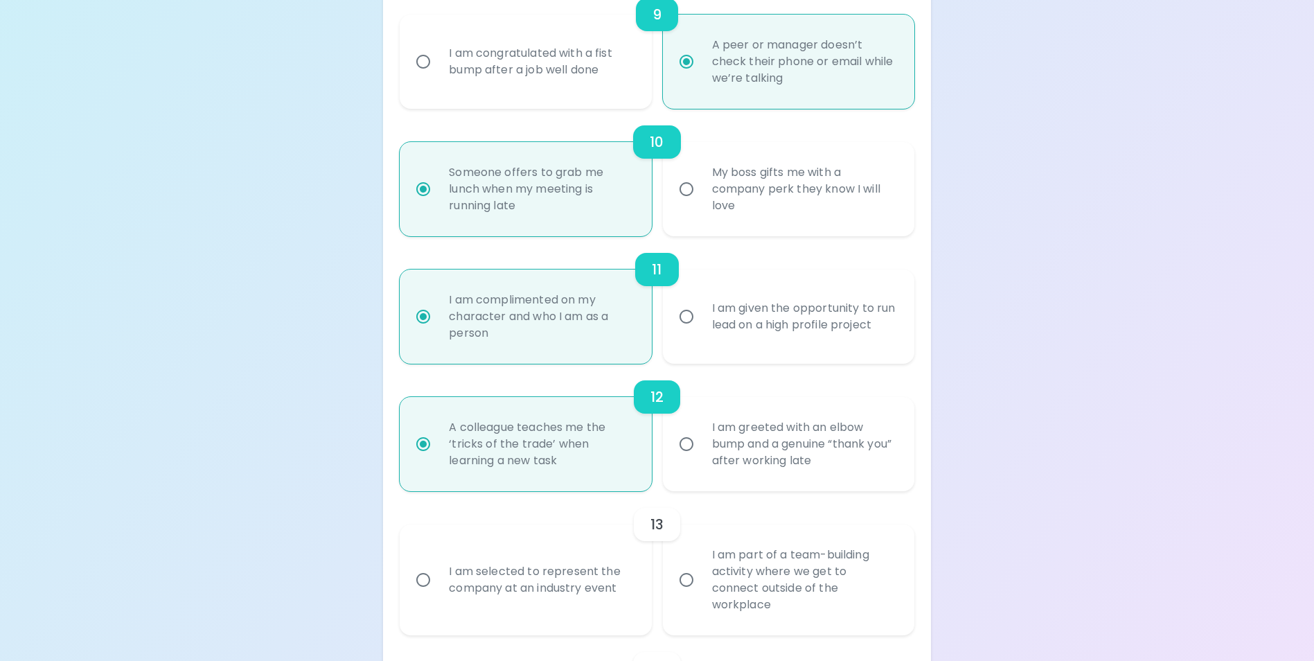
scroll to position [1415, 0]
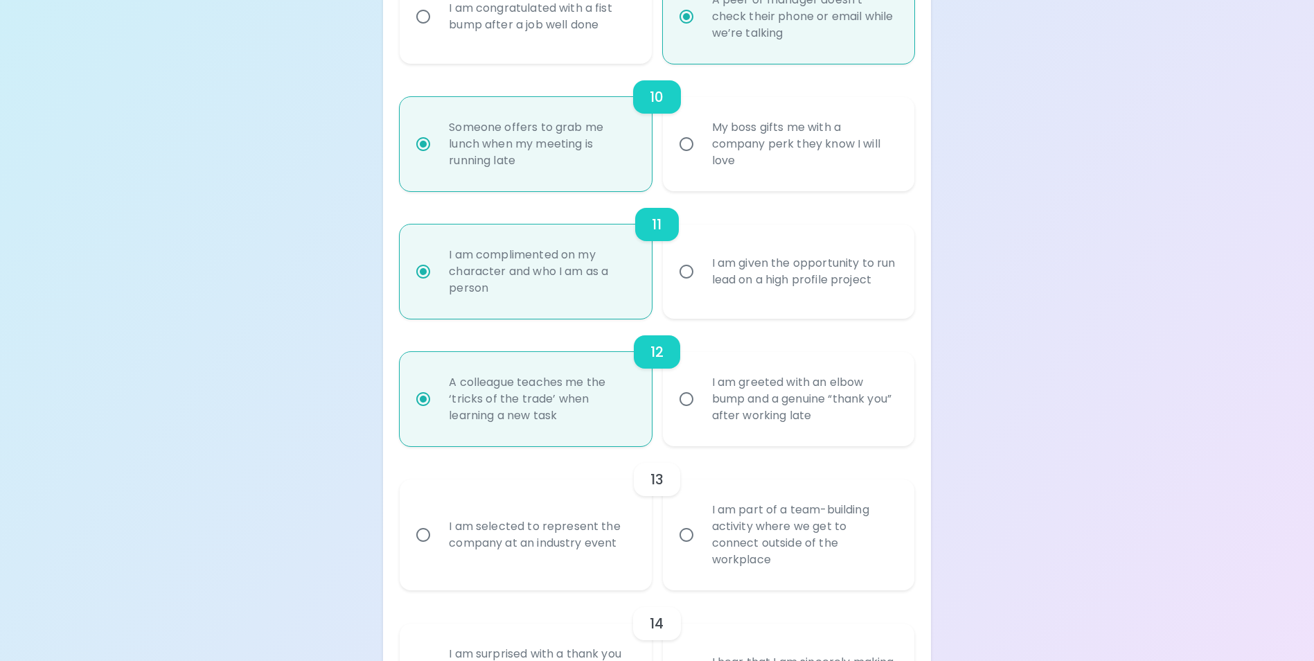
radio input "true"
click at [830, 550] on div "I am part of a team-building activity where we get to connect outside of the wo…" at bounding box center [804, 535] width 206 height 100
click at [701, 549] on input "I am part of a team-building activity where we get to connect outside of the wo…" at bounding box center [686, 534] width 29 height 29
radio input "false"
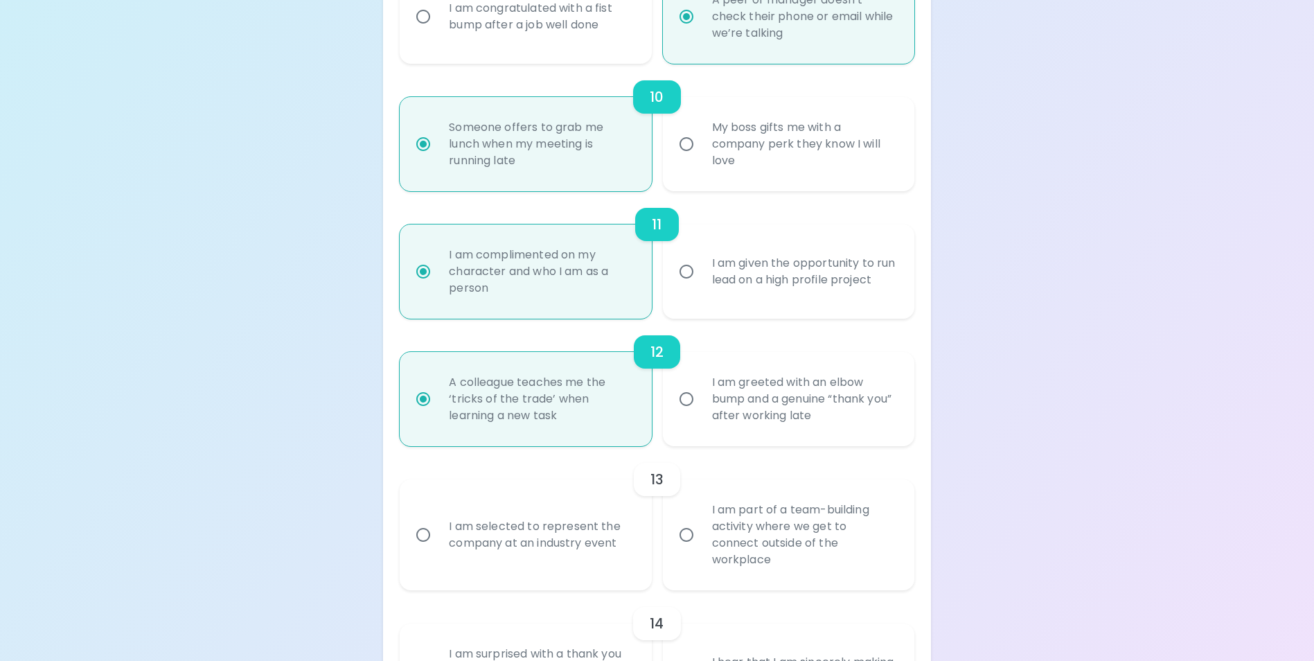
radio input "false"
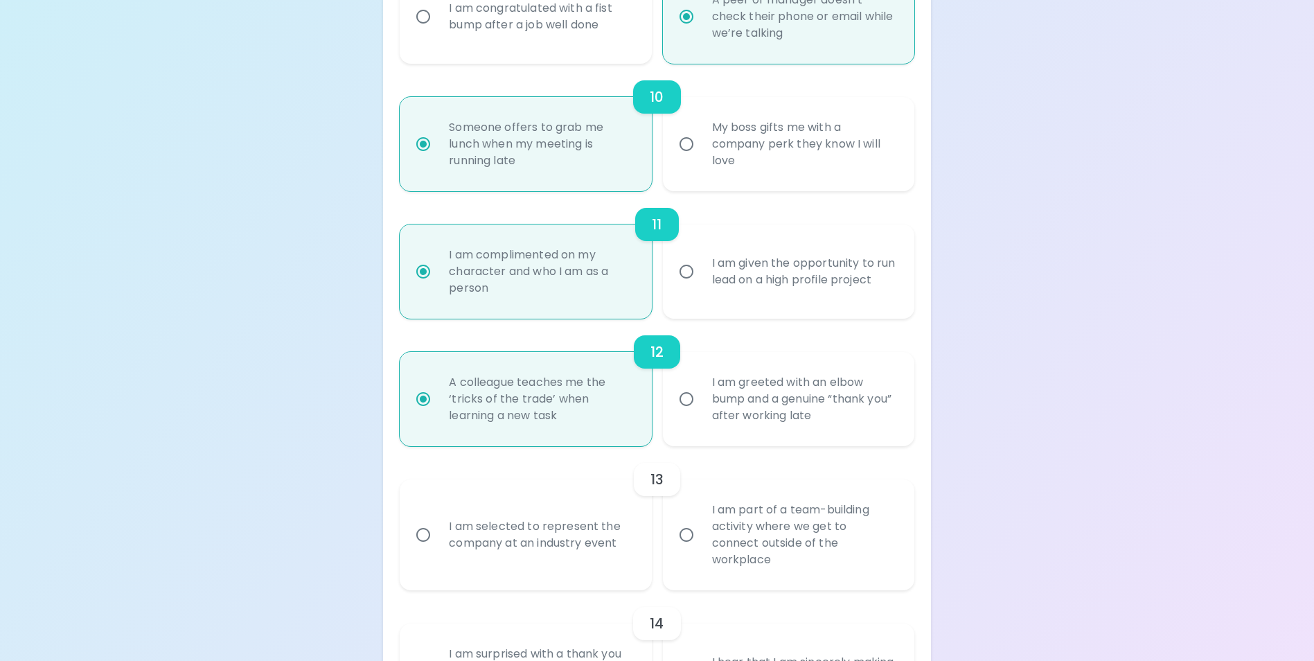
radio input "false"
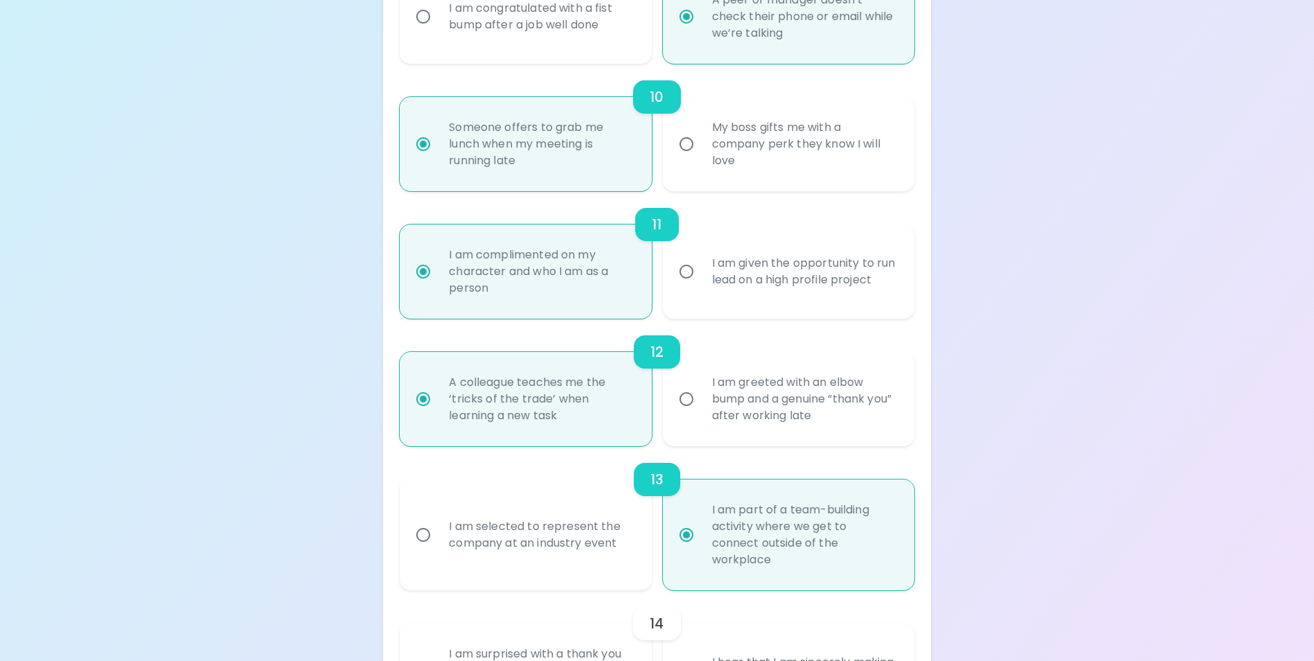
scroll to position [1525, 0]
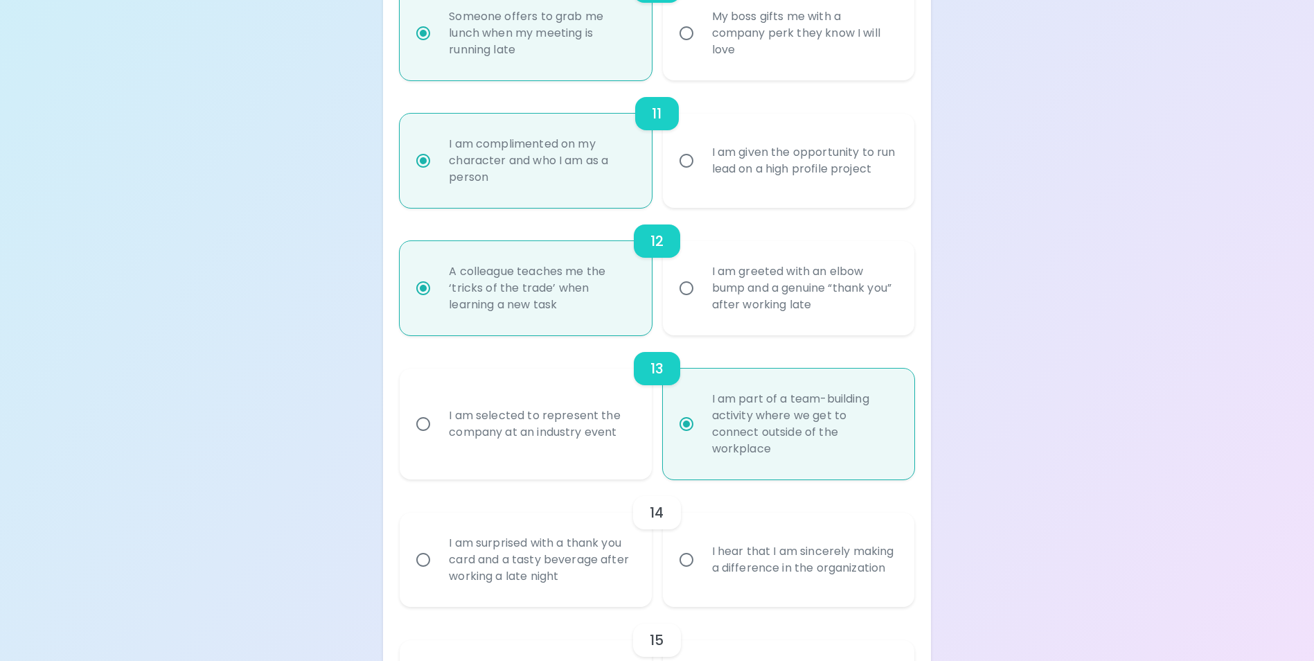
radio input "true"
click at [767, 562] on div "I hear that I am sincerely making a difference in the organization" at bounding box center [804, 559] width 206 height 66
click at [701, 562] on input "I hear that I am sincerely making a difference in the organization" at bounding box center [686, 559] width 29 height 29
radio input "false"
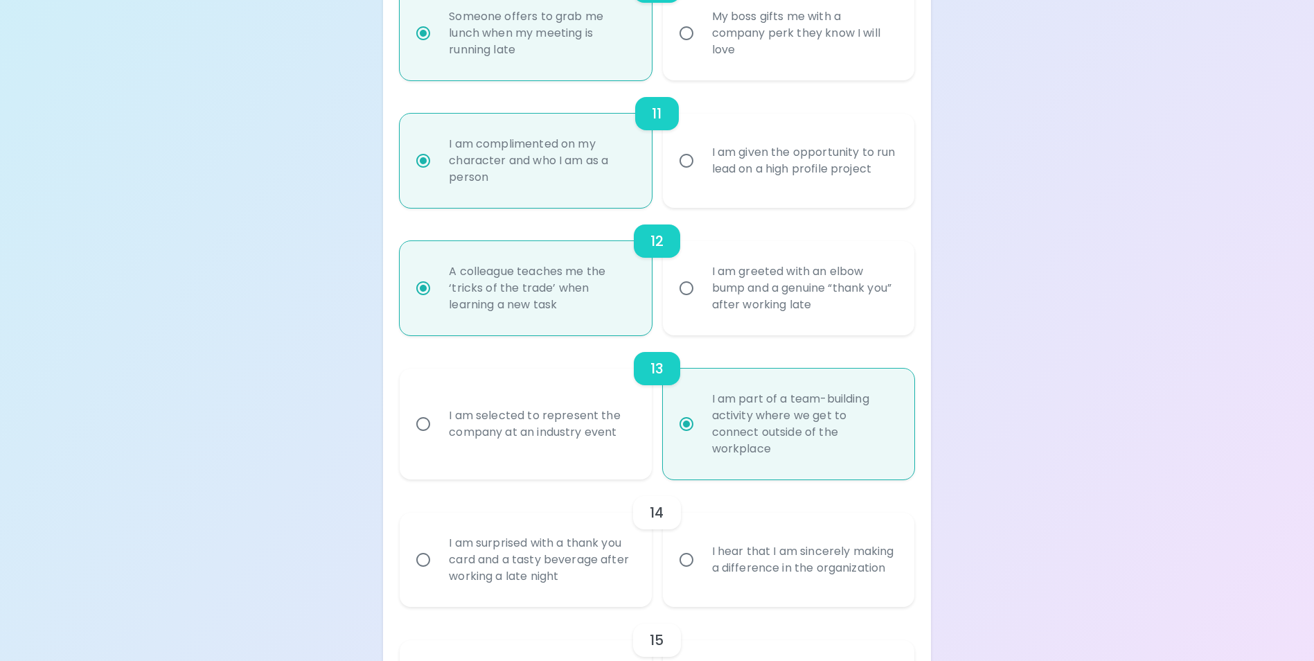
radio input "false"
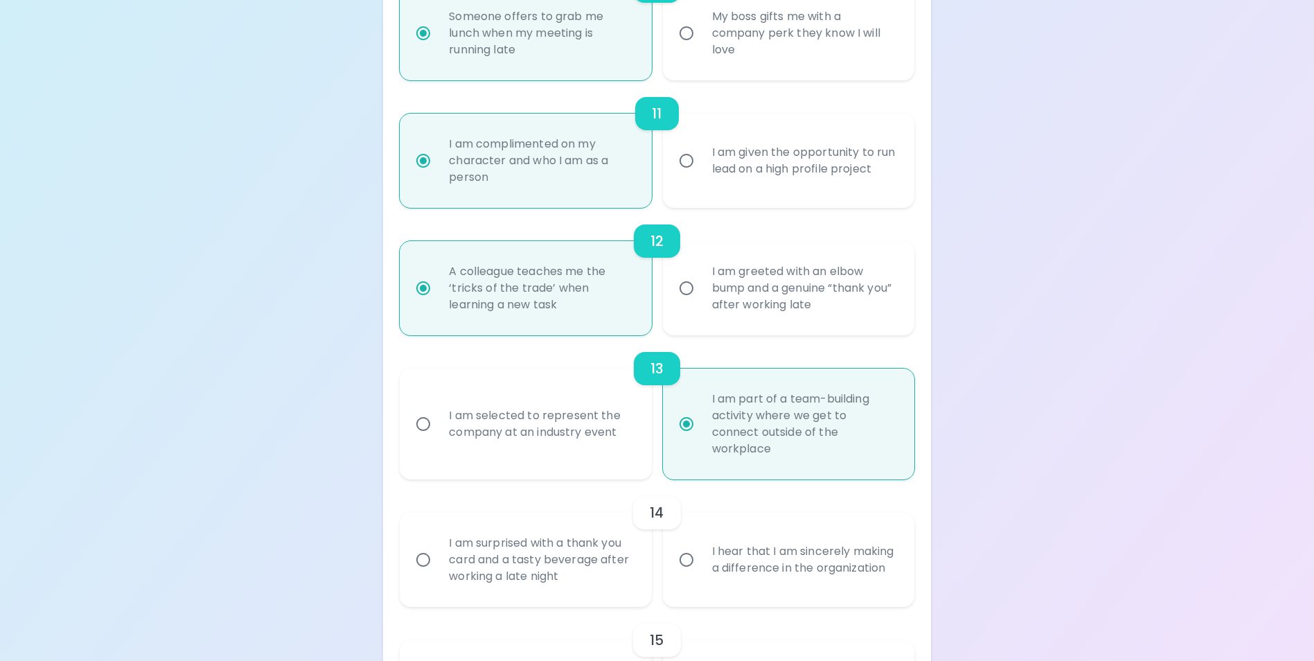
radio input "false"
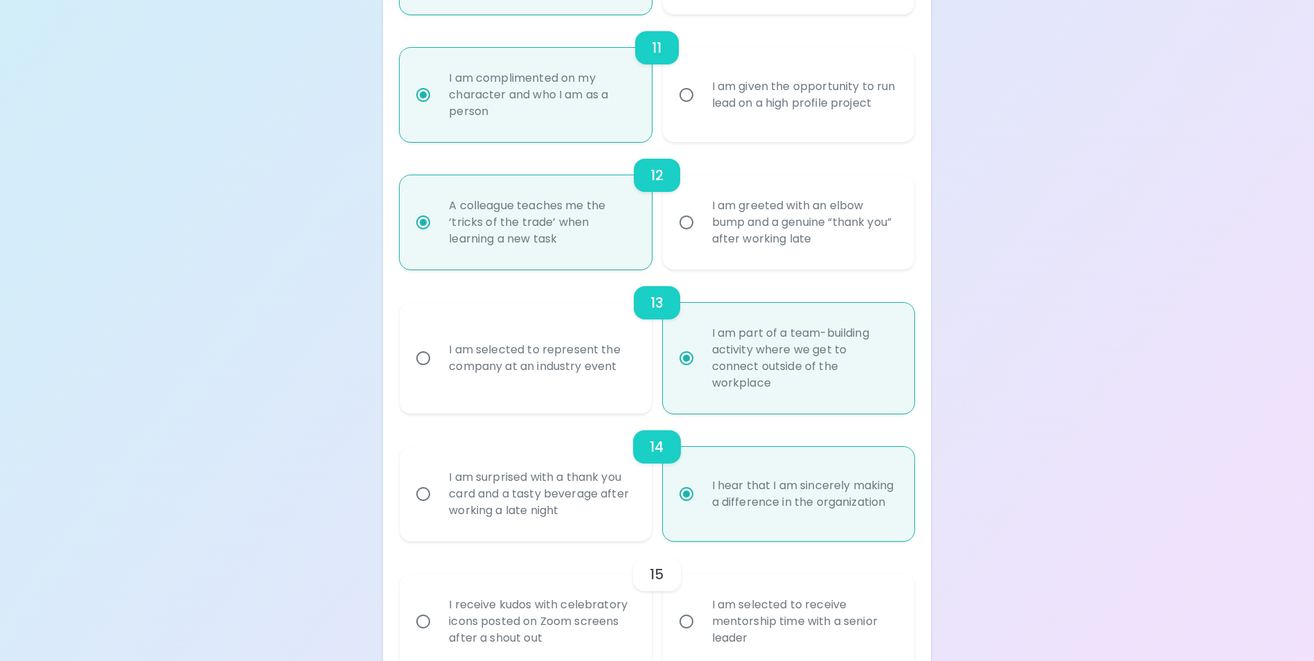
scroll to position [1636, 0]
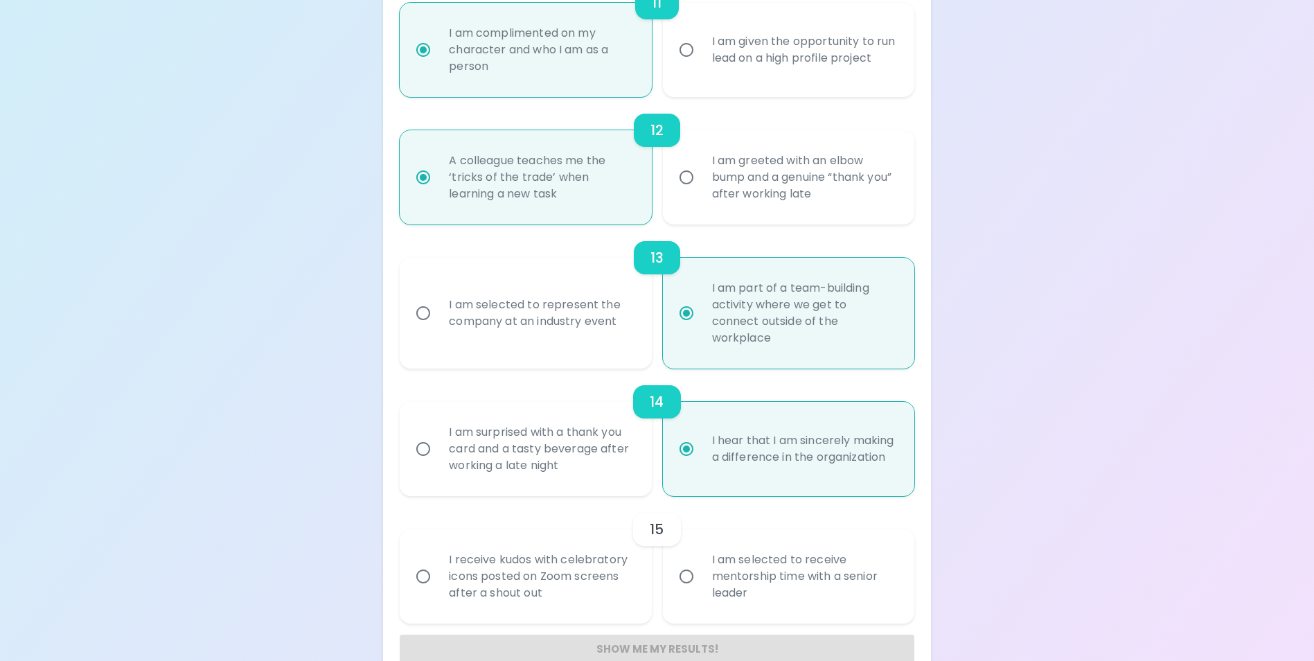
radio input "true"
click at [483, 566] on div "I receive kudos with celebratory icons posted on Zoom screens after a shout out" at bounding box center [541, 576] width 206 height 83
click at [438, 566] on input "I receive kudos with celebratory icons posted on Zoom screens after a shout out" at bounding box center [423, 576] width 29 height 29
radio input "false"
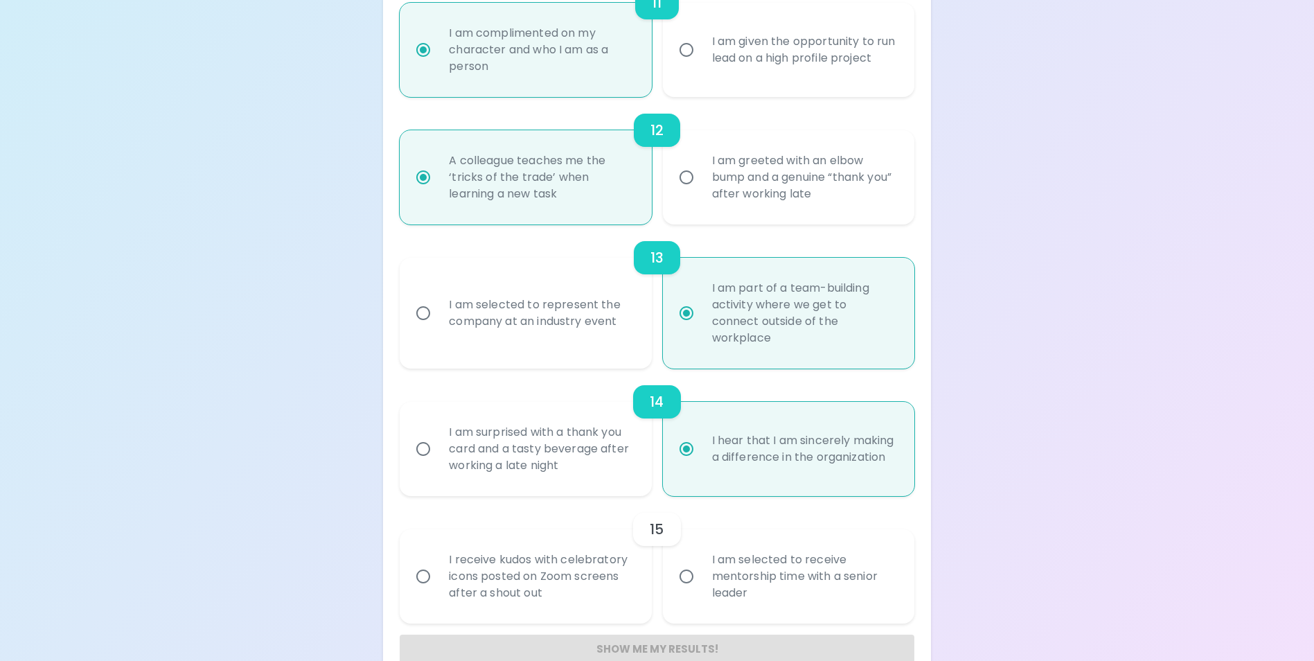
radio input "false"
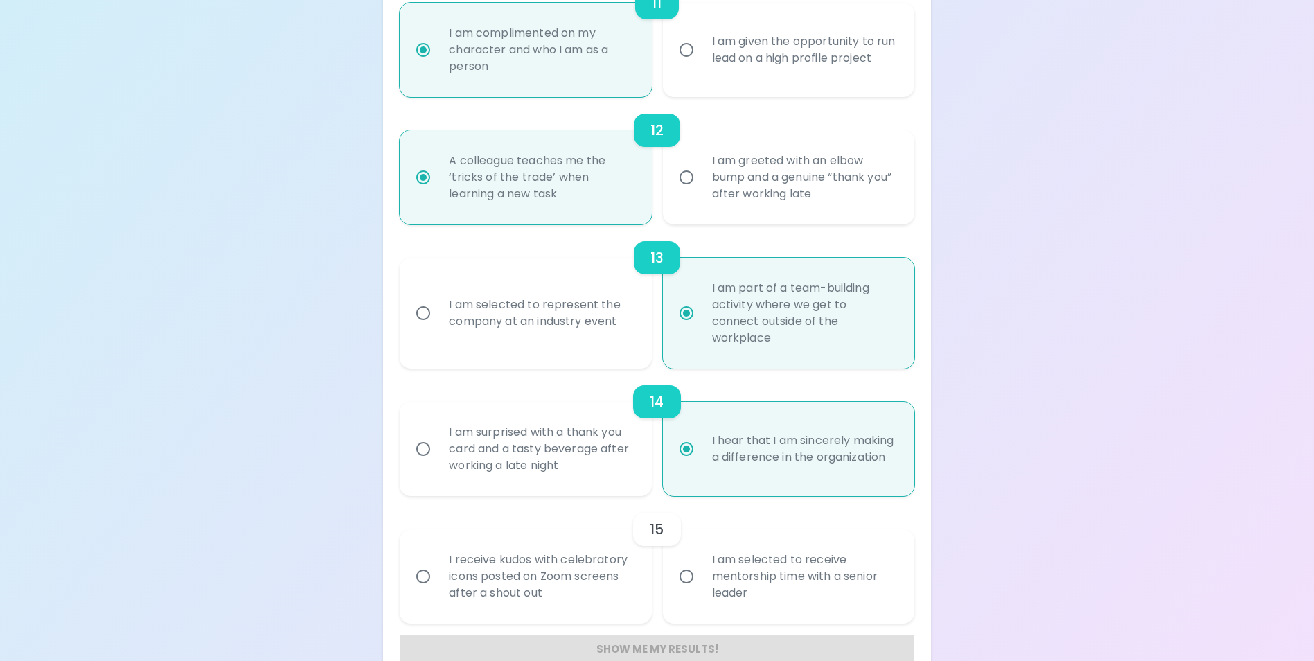
radio input "false"
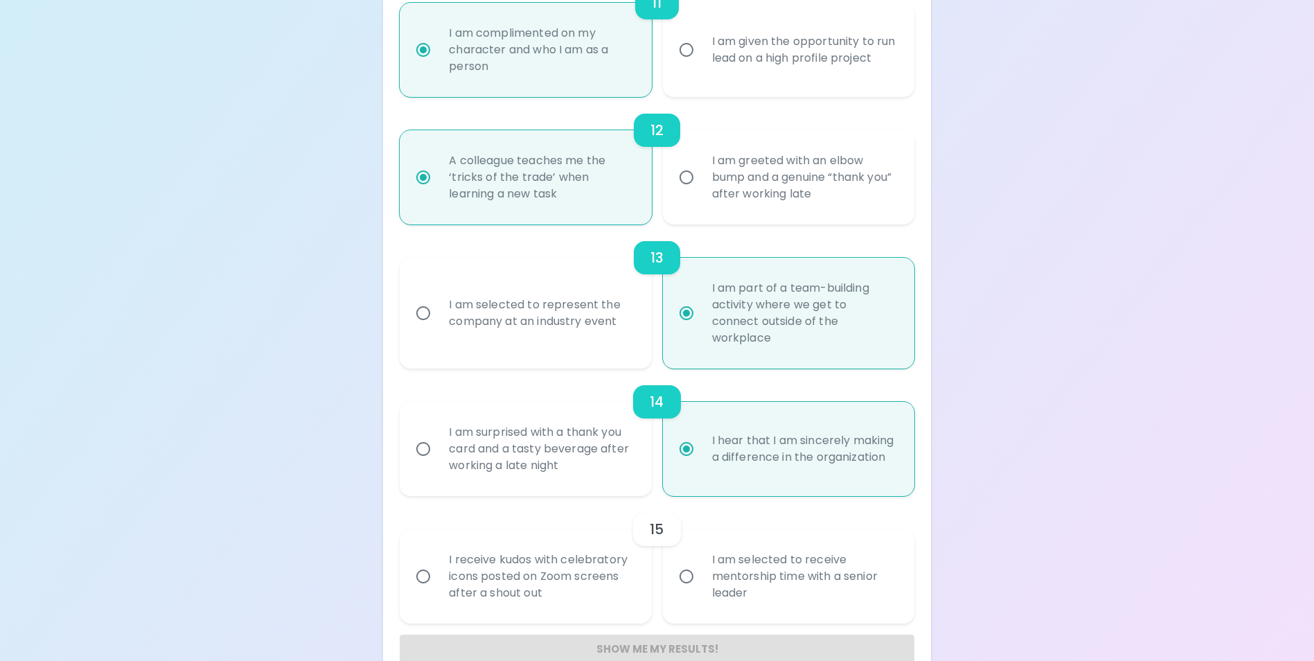
radio input "false"
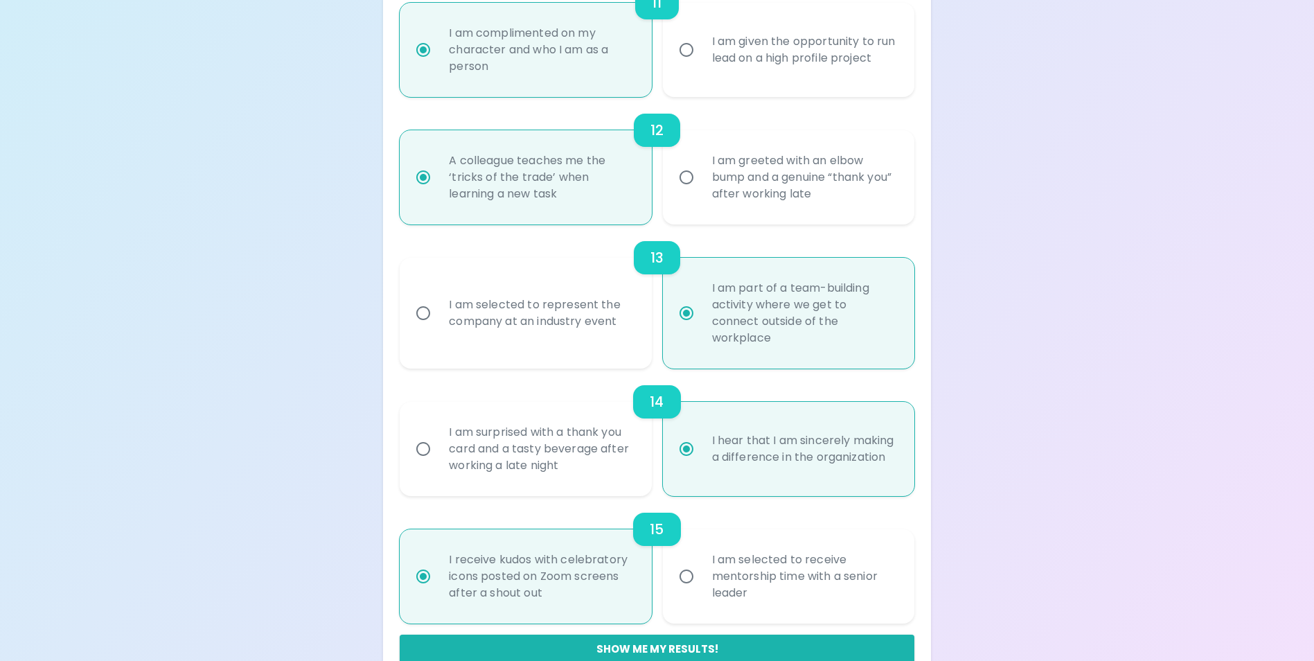
scroll to position [1667, 0]
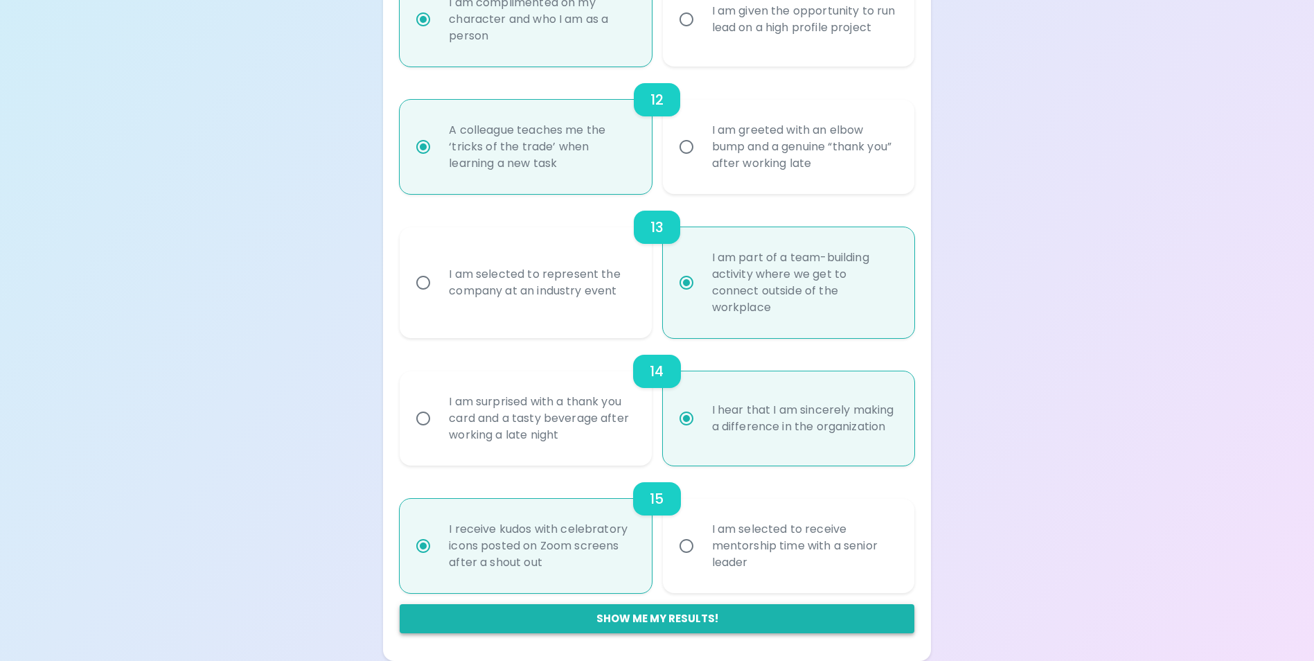
radio input "true"
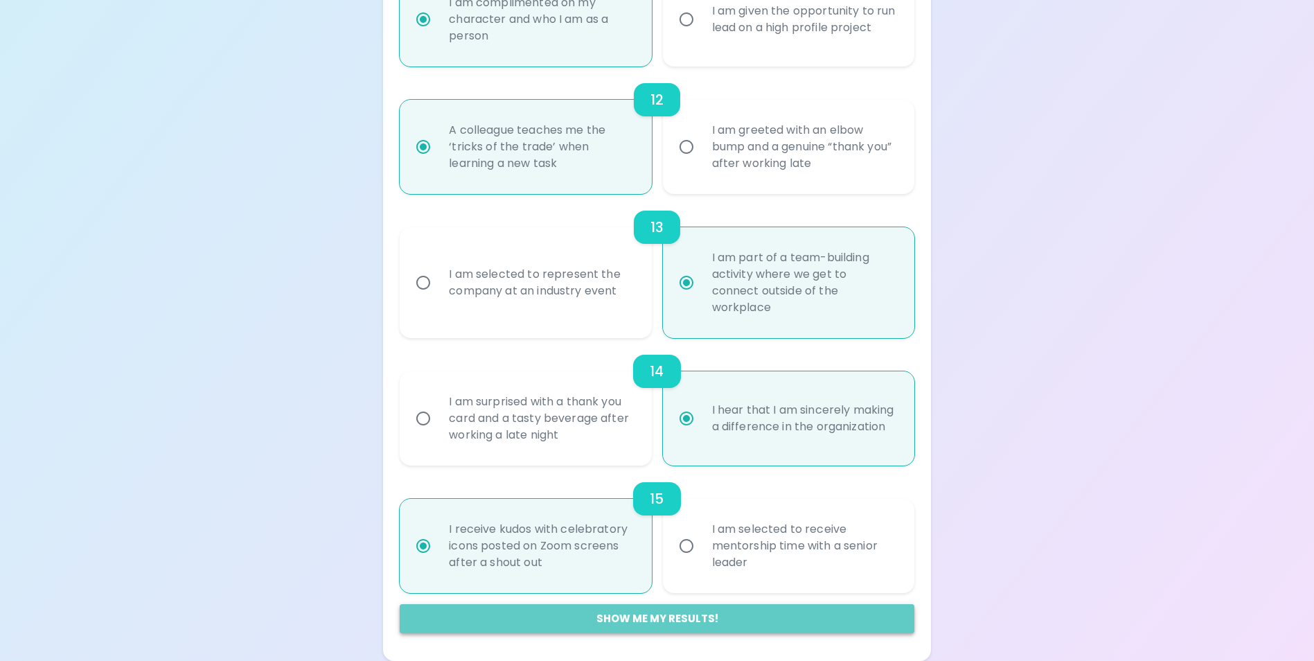
click at [611, 614] on button "Show me my results!" at bounding box center [657, 618] width 514 height 29
radio input "false"
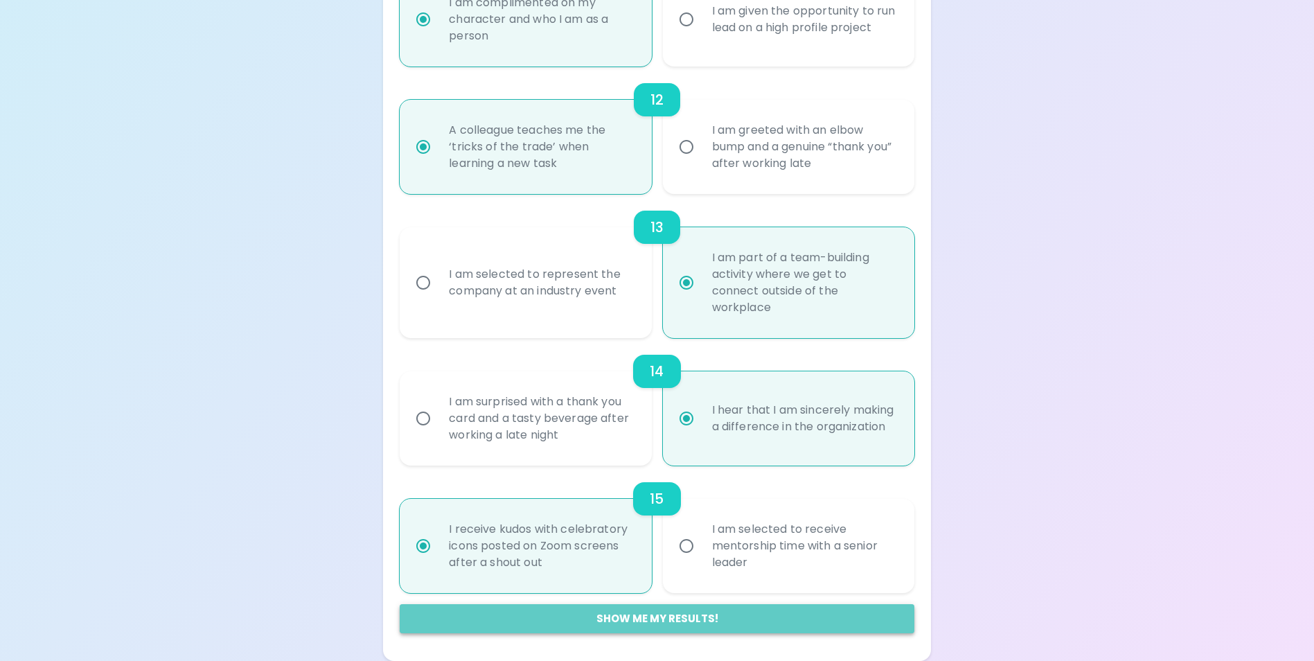
radio input "false"
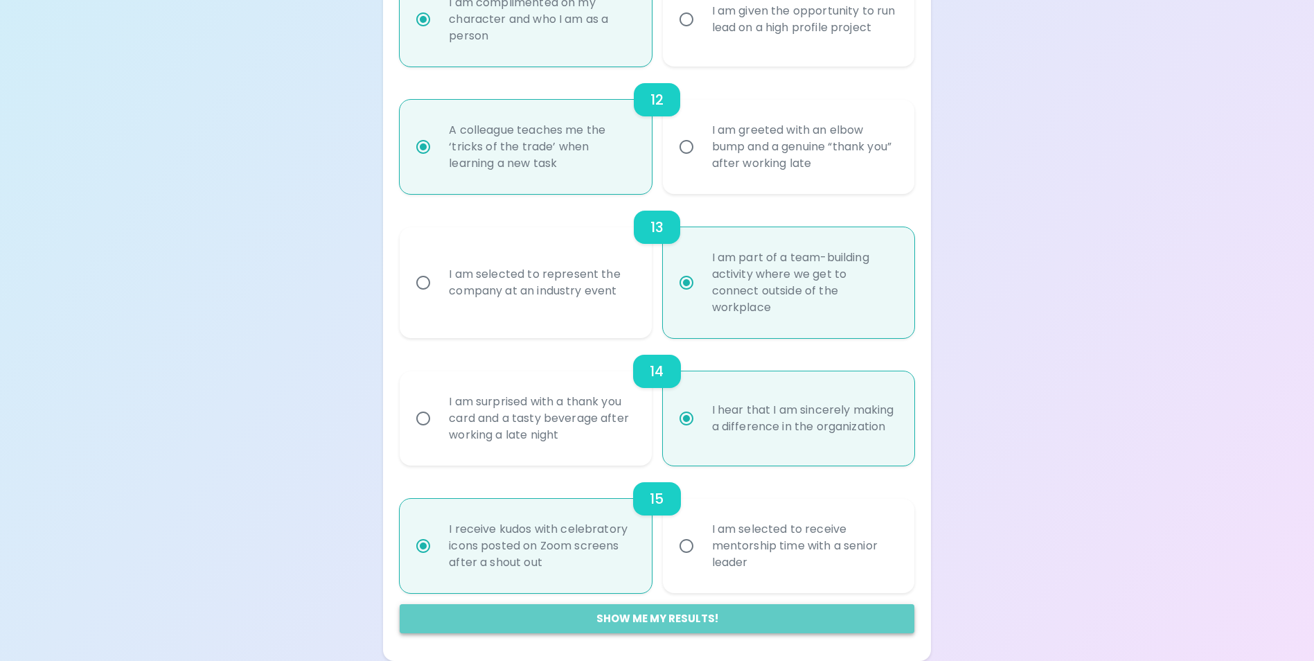
radio input "false"
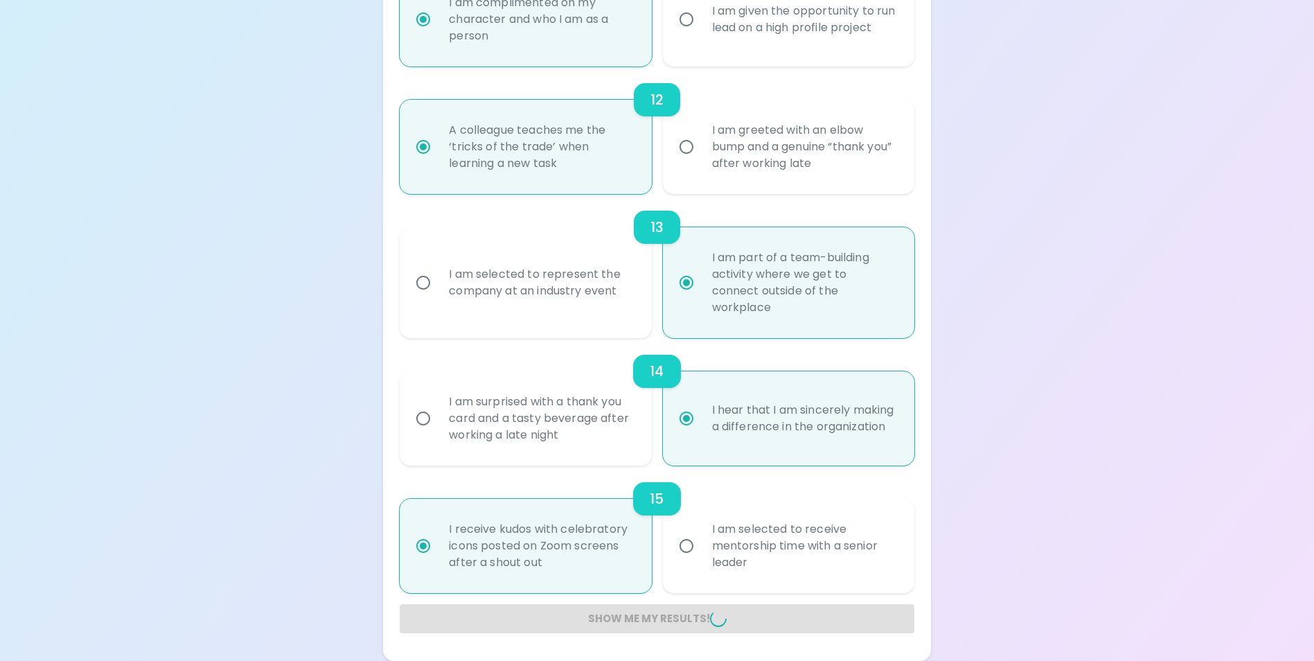
radio input "false"
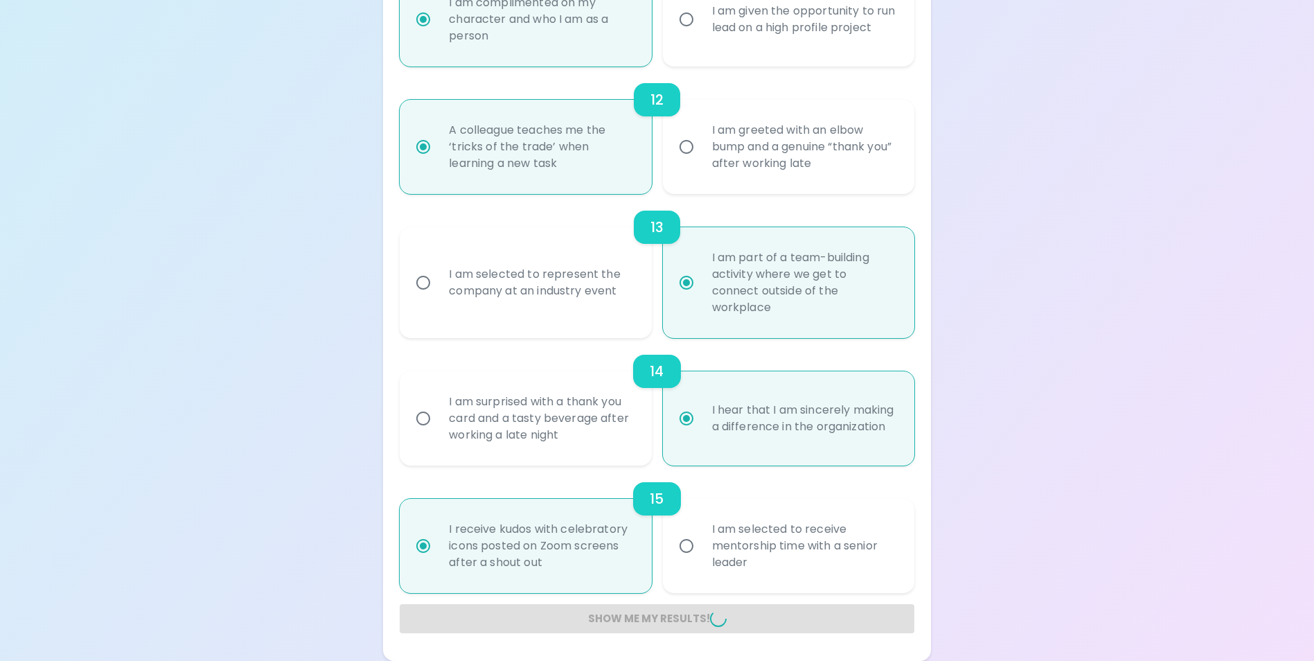
radio input "false"
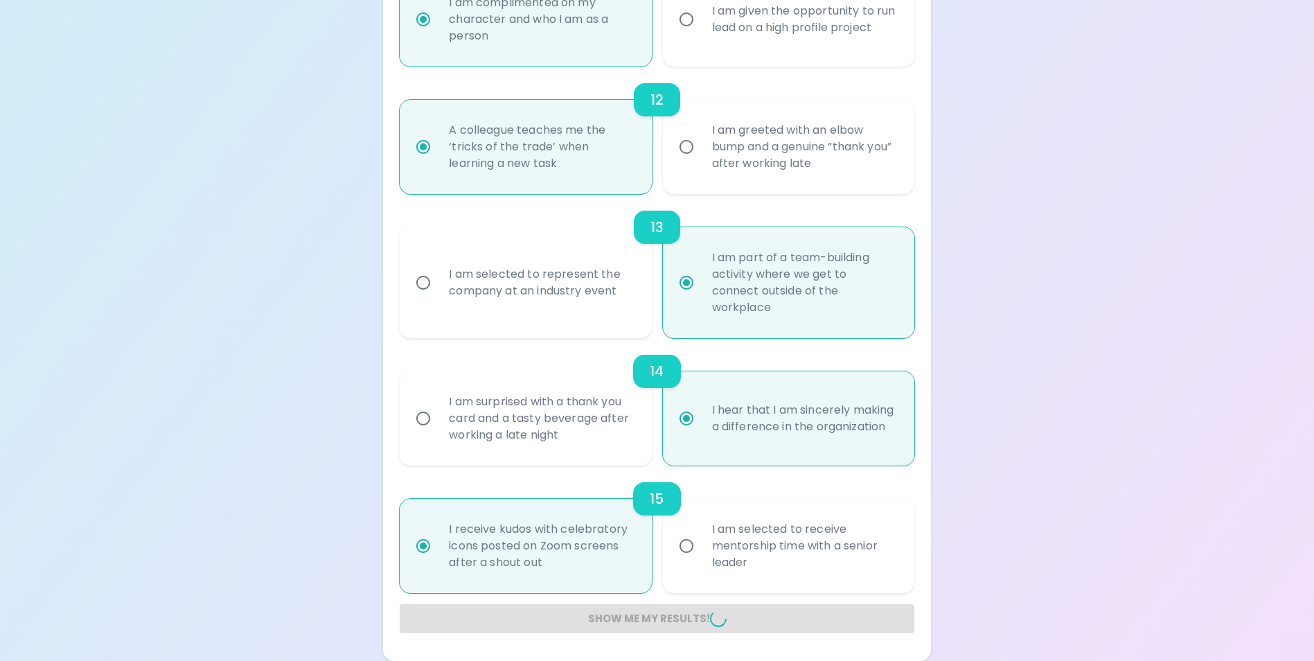
radio input "false"
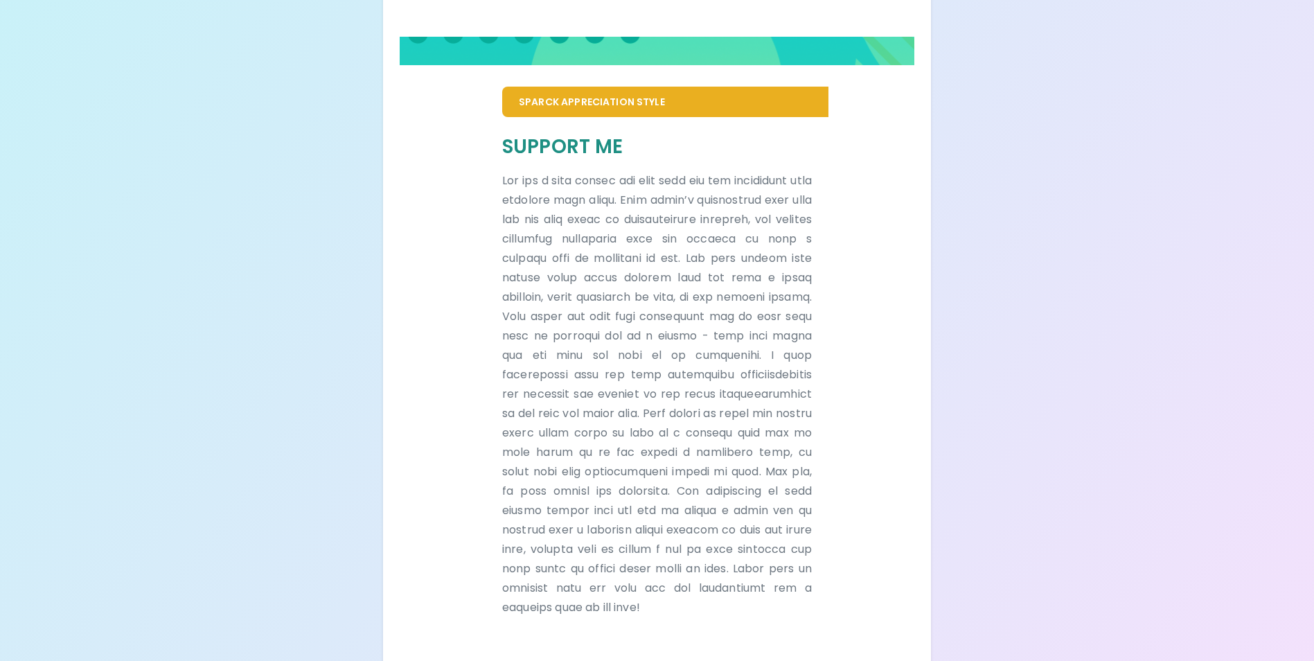
scroll to position [864, 0]
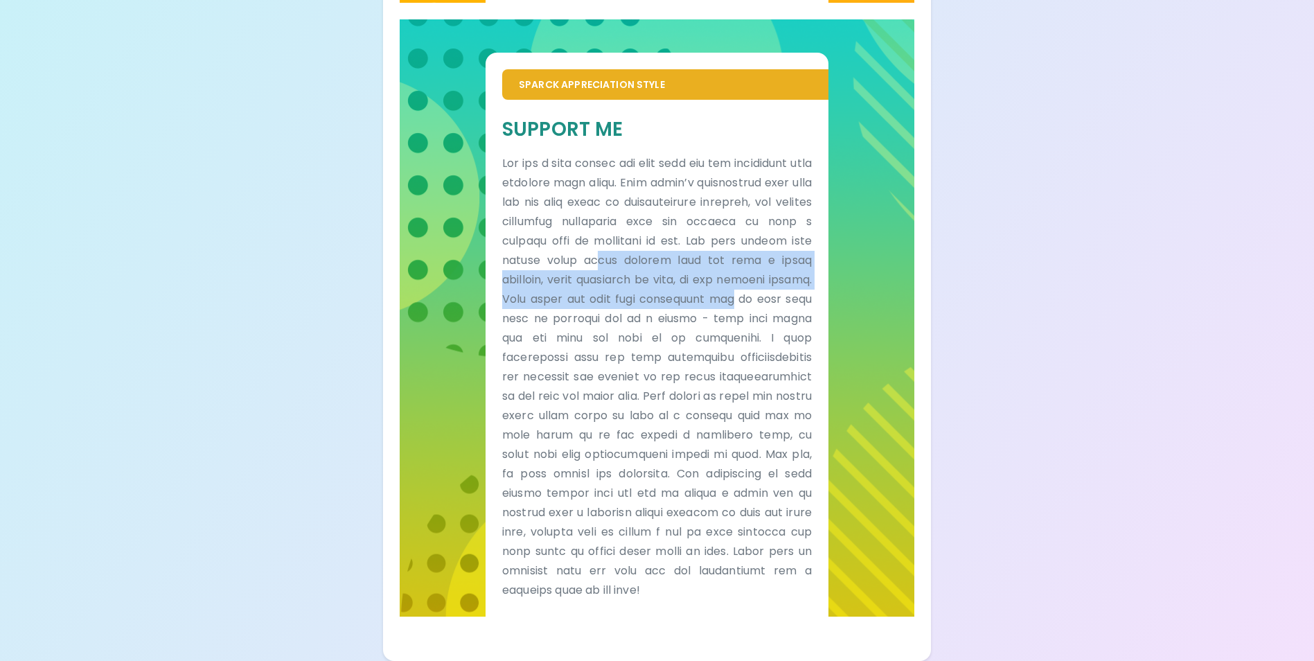
drag, startPoint x: 515, startPoint y: 260, endPoint x: 674, endPoint y: 289, distance: 161.9
click at [674, 289] on p at bounding box center [657, 377] width 310 height 446
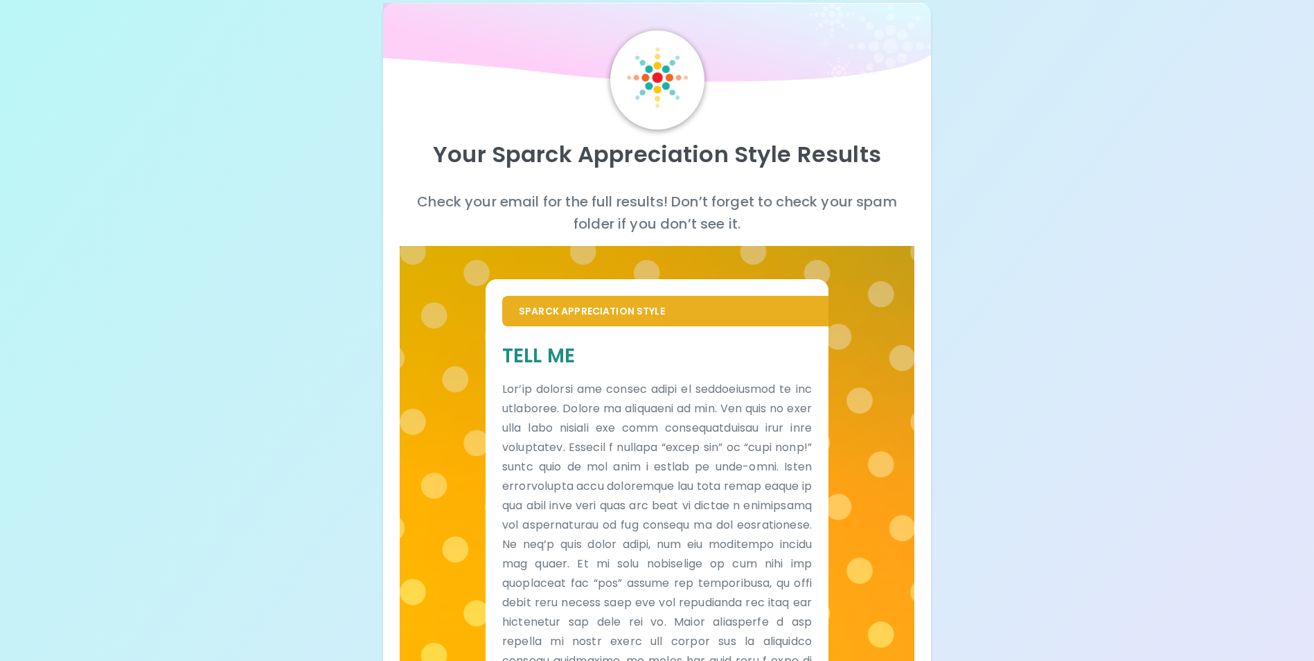
scroll to position [0, 0]
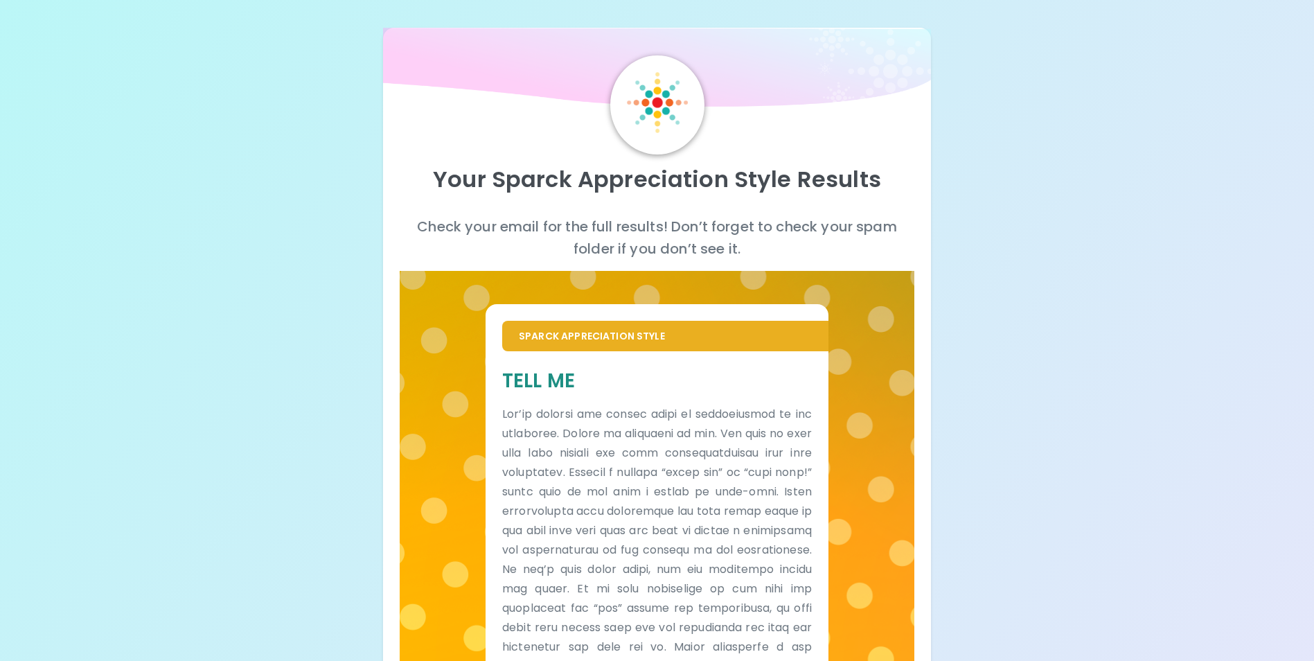
click at [628, 456] on p at bounding box center [657, 617] width 310 height 427
